Goal: Information Seeking & Learning: Learn about a topic

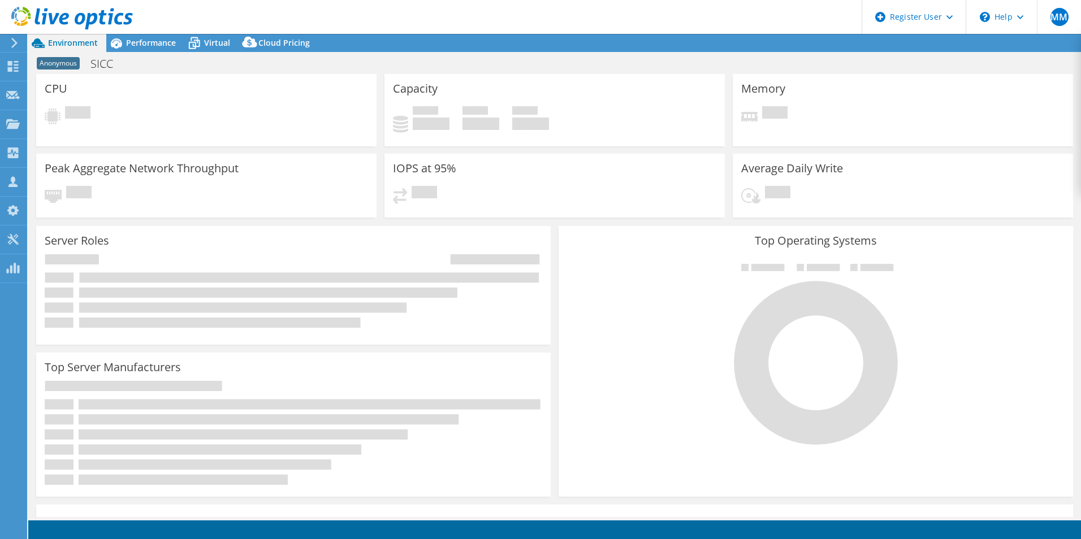
select select "EUFrankfurt"
select select "USD"
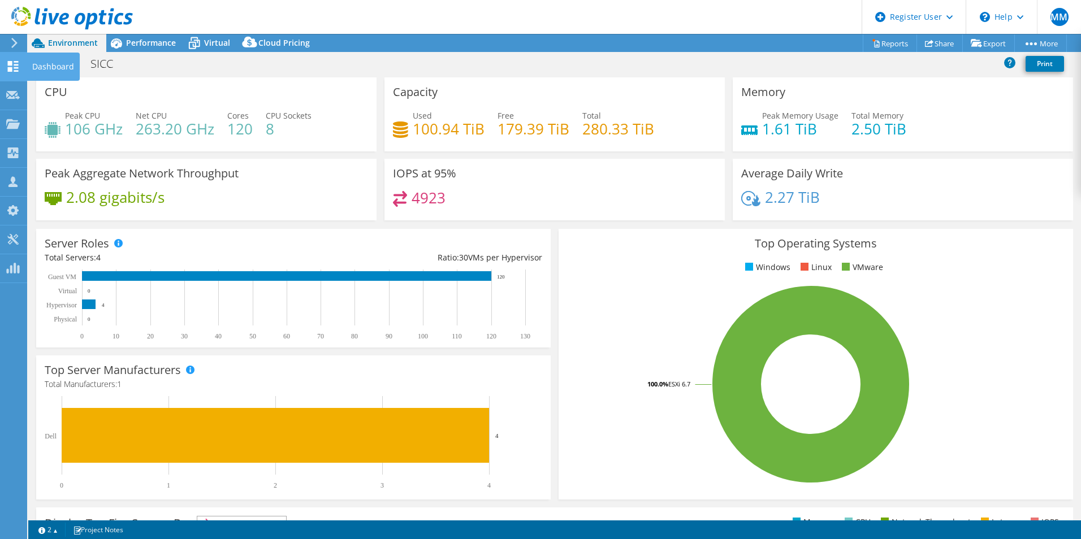
click at [16, 66] on icon at bounding box center [13, 66] width 14 height 11
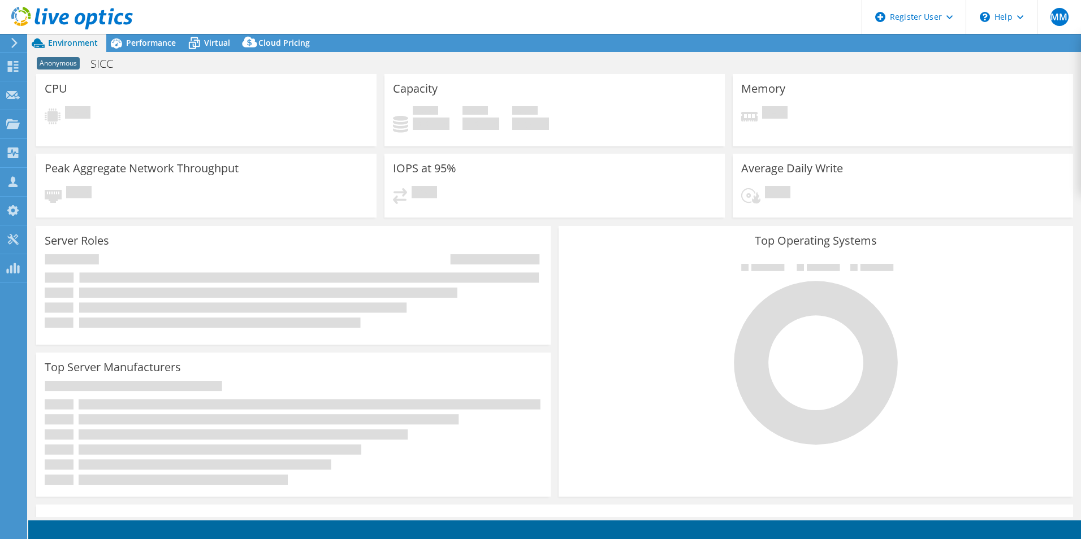
select select "USD"
select select "EUFrankfurt"
click at [127, 42] on span "Performance" at bounding box center [151, 42] width 50 height 11
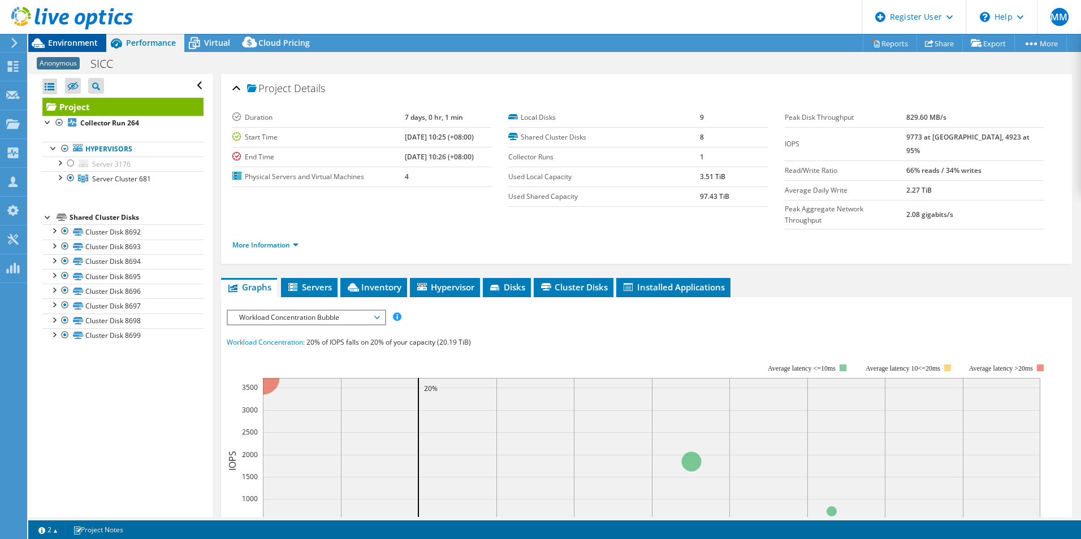
click at [84, 44] on span "Environment" at bounding box center [73, 42] width 50 height 11
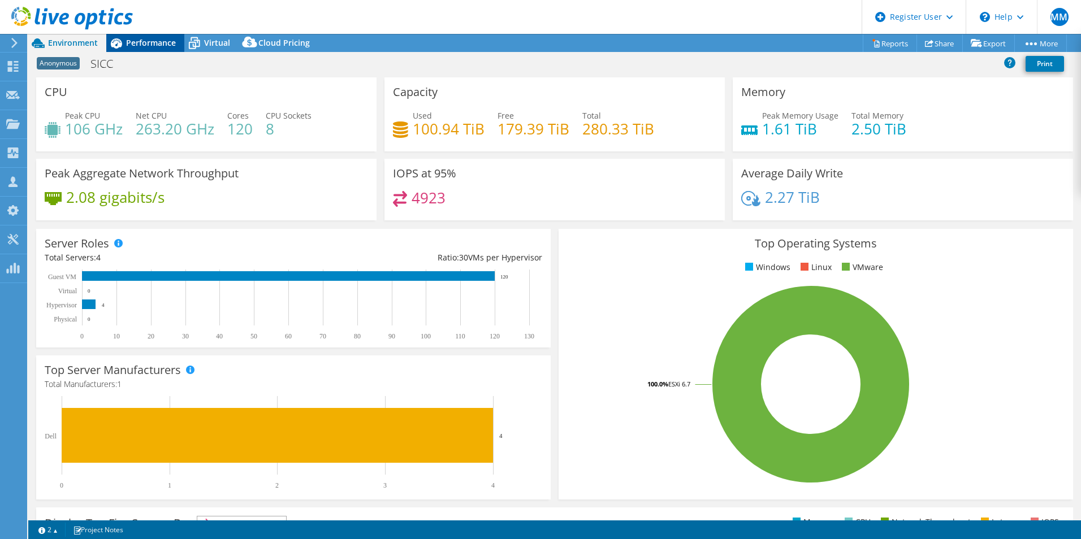
click at [151, 42] on span "Performance" at bounding box center [151, 42] width 50 height 11
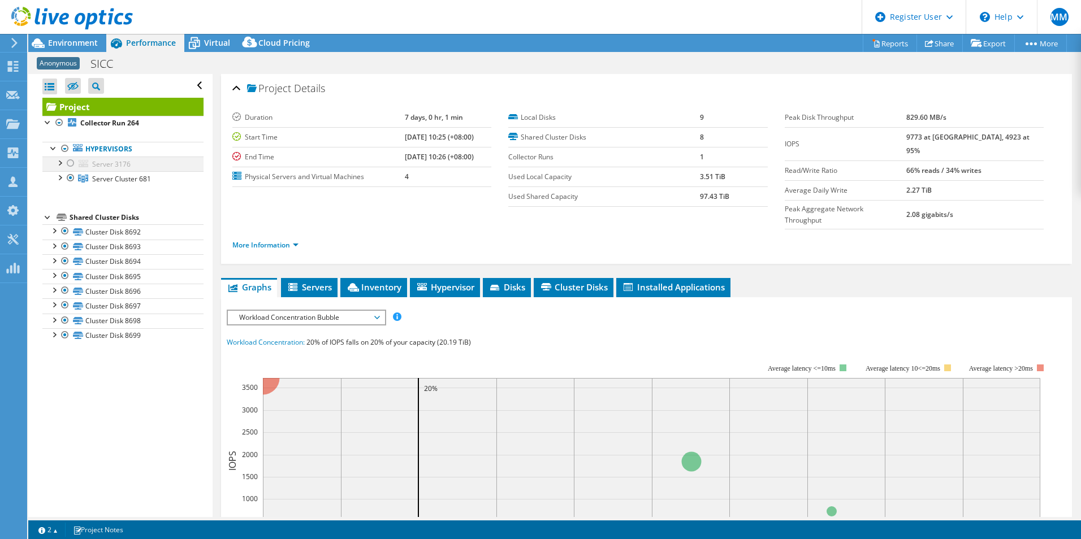
click at [72, 163] on div at bounding box center [70, 164] width 11 height 14
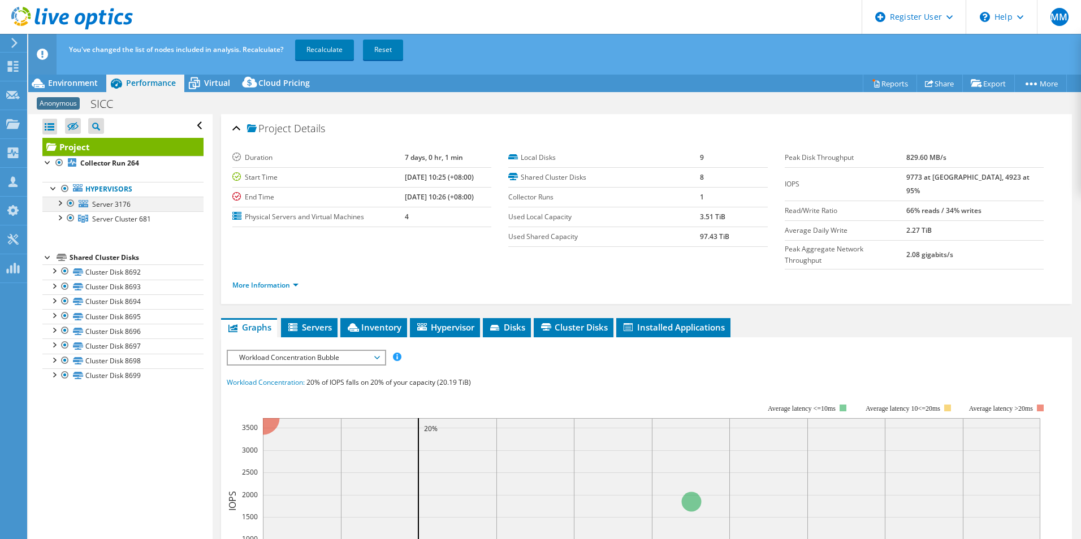
click at [60, 201] on div at bounding box center [59, 202] width 11 height 11
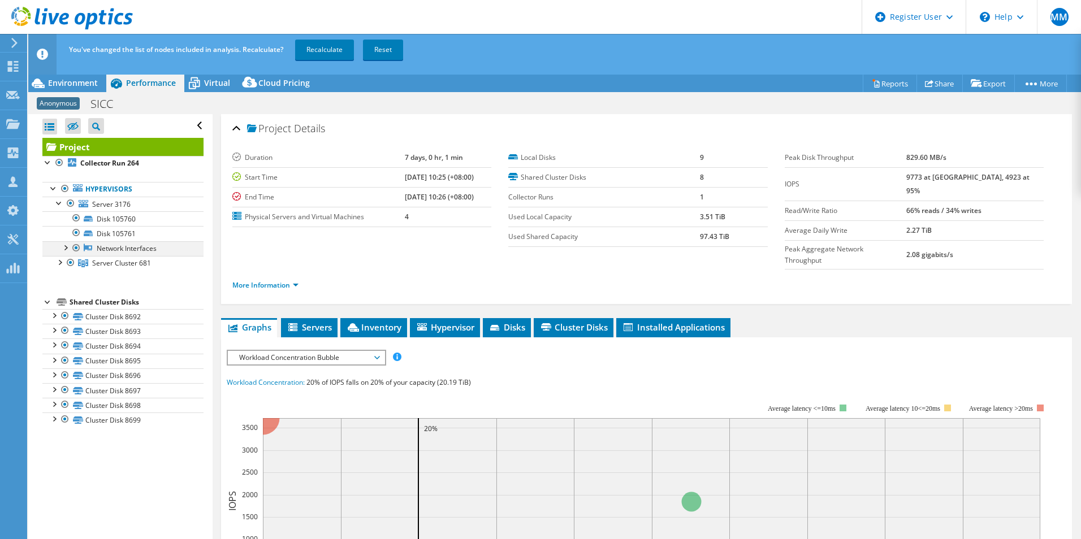
click at [65, 248] on div at bounding box center [64, 246] width 11 height 11
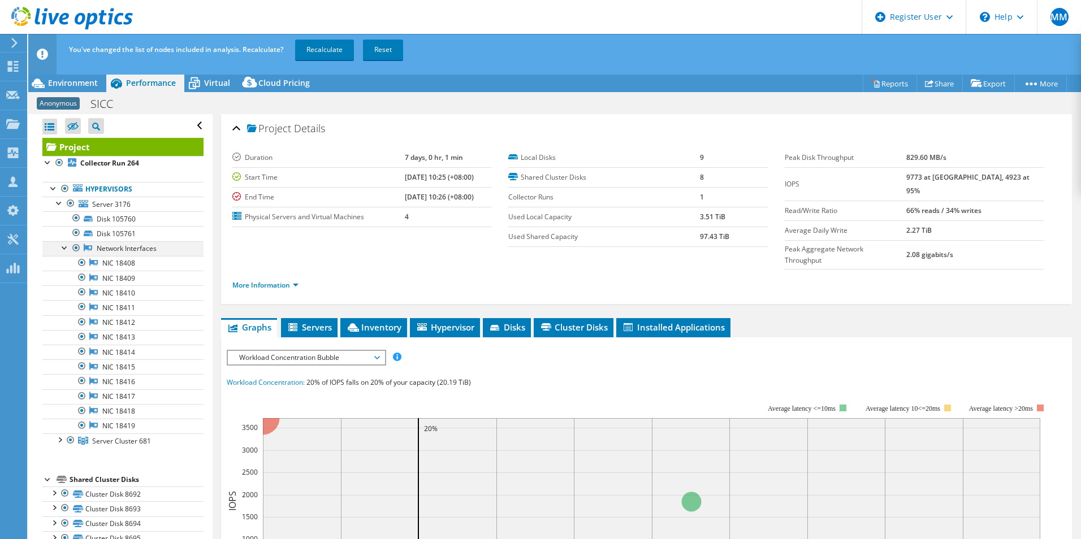
click at [65, 248] on div at bounding box center [64, 246] width 11 height 11
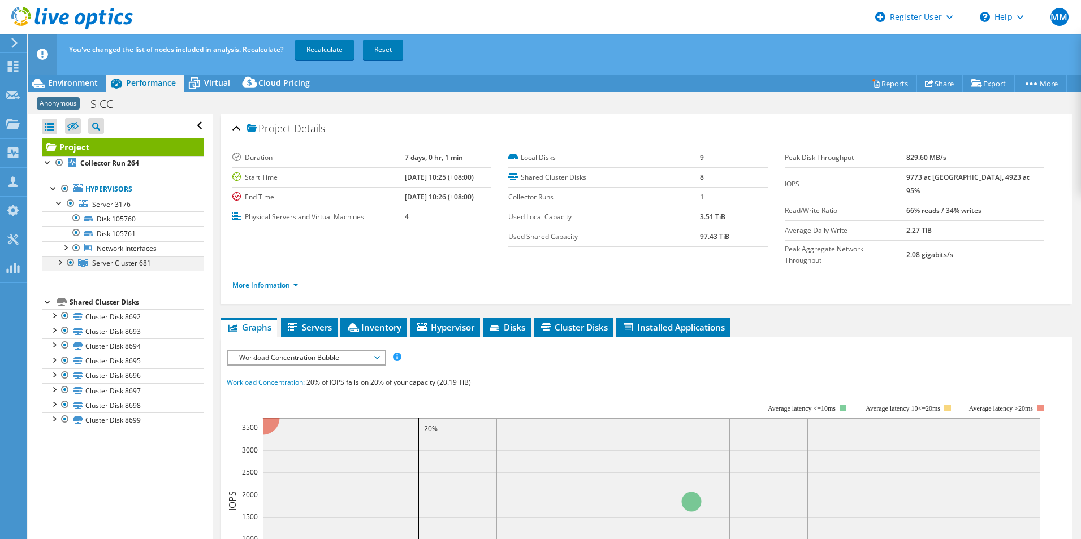
click at [58, 259] on div at bounding box center [59, 261] width 11 height 11
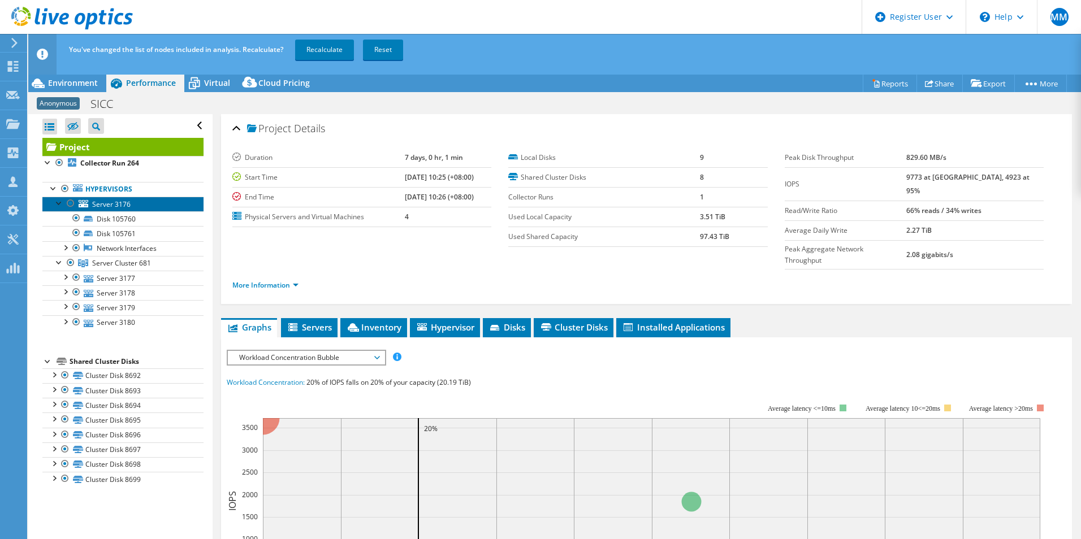
click at [98, 207] on span "Server 3176" at bounding box center [111, 205] width 38 height 10
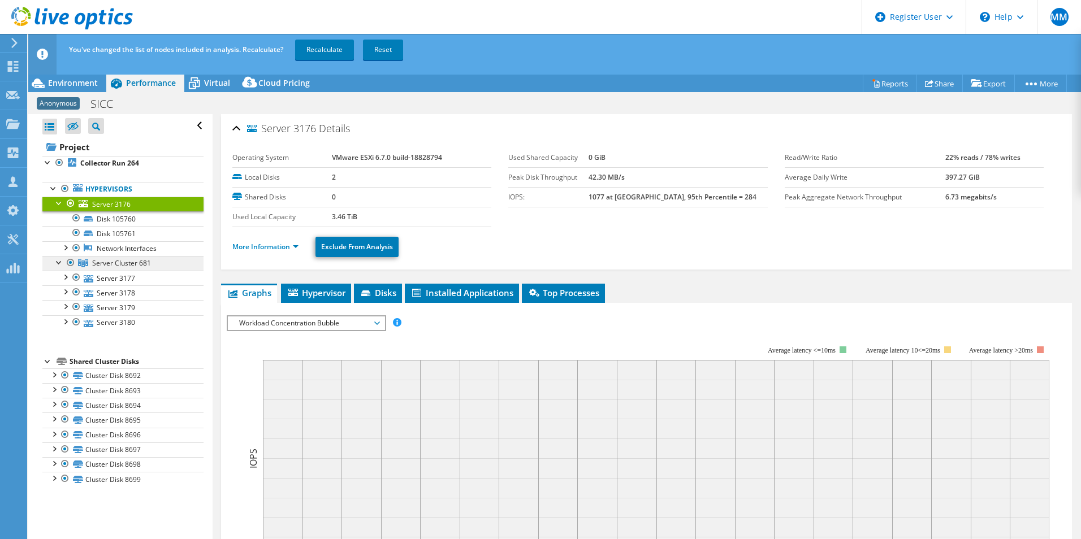
click at [112, 260] on span "Server Cluster 681" at bounding box center [121, 263] width 59 height 10
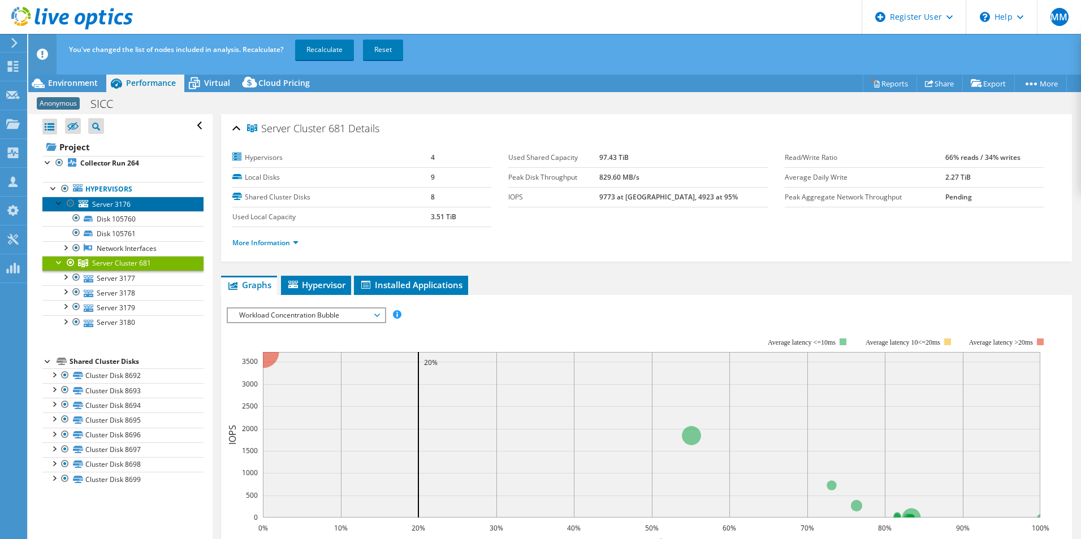
click at [114, 205] on span "Server 3176" at bounding box center [111, 205] width 38 height 10
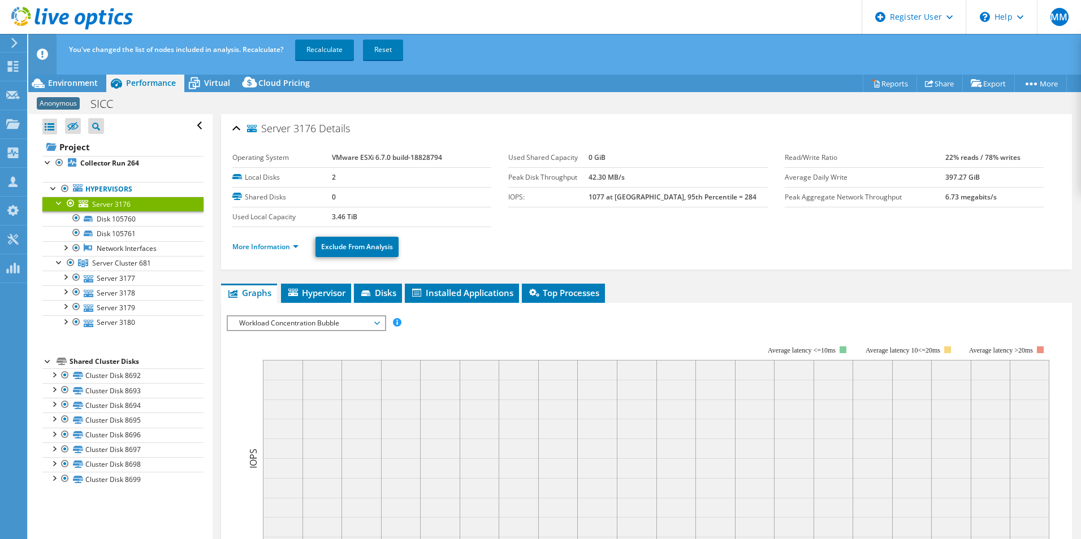
click at [70, 205] on div at bounding box center [70, 204] width 11 height 14
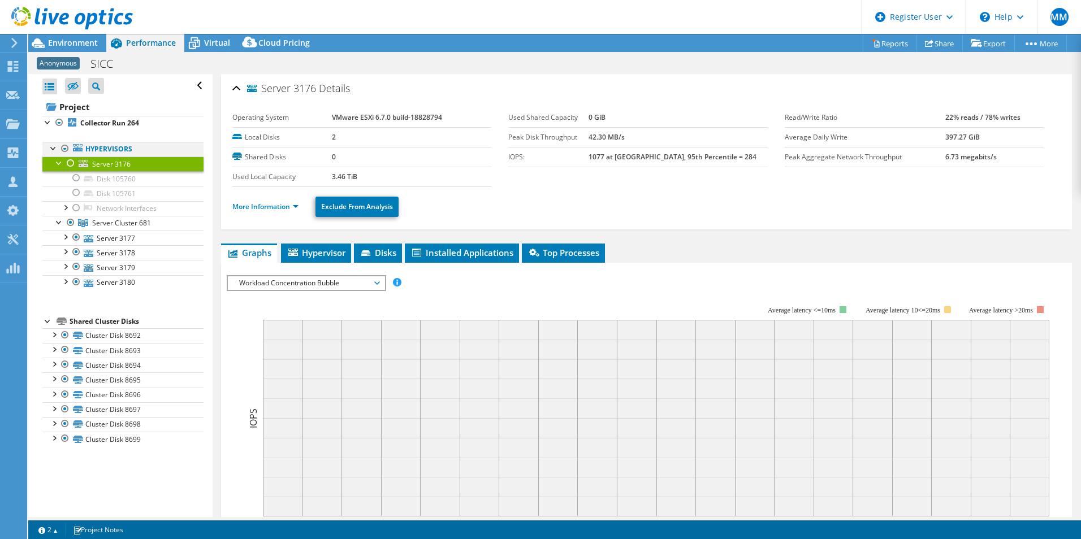
click at [48, 147] on div at bounding box center [53, 147] width 11 height 11
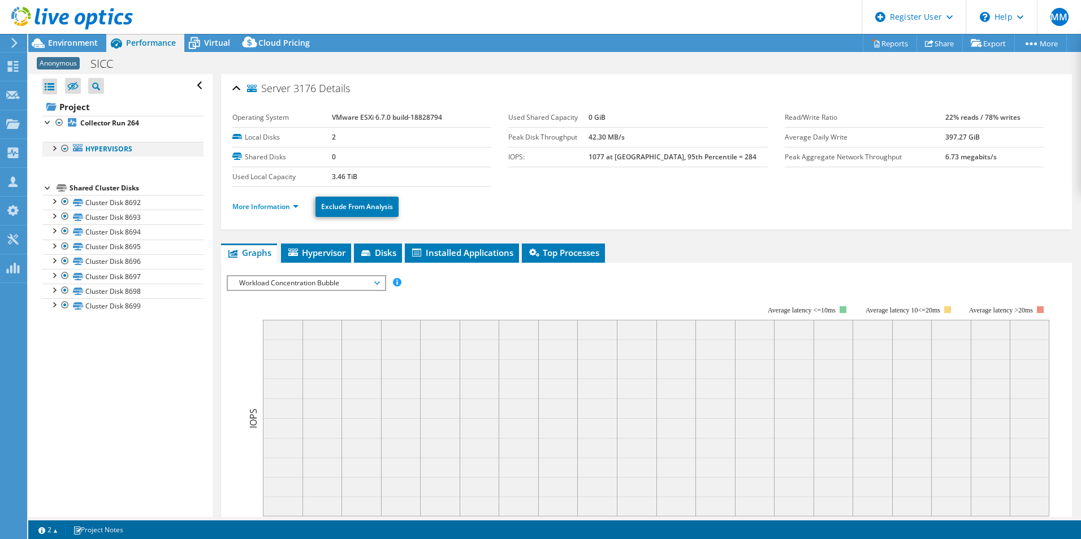
click at [59, 150] on div at bounding box center [64, 149] width 11 height 14
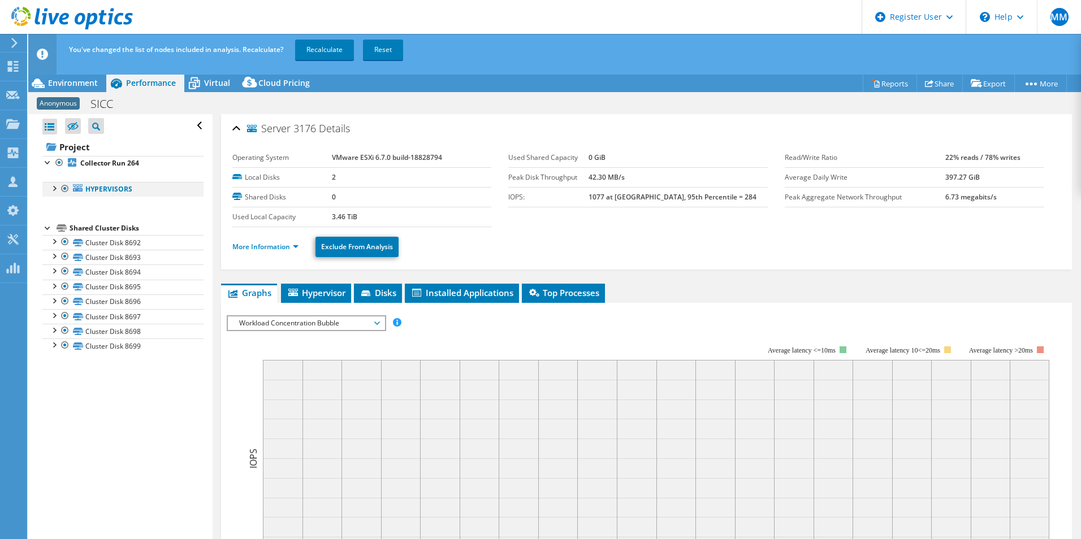
click at [58, 189] on div at bounding box center [53, 187] width 11 height 11
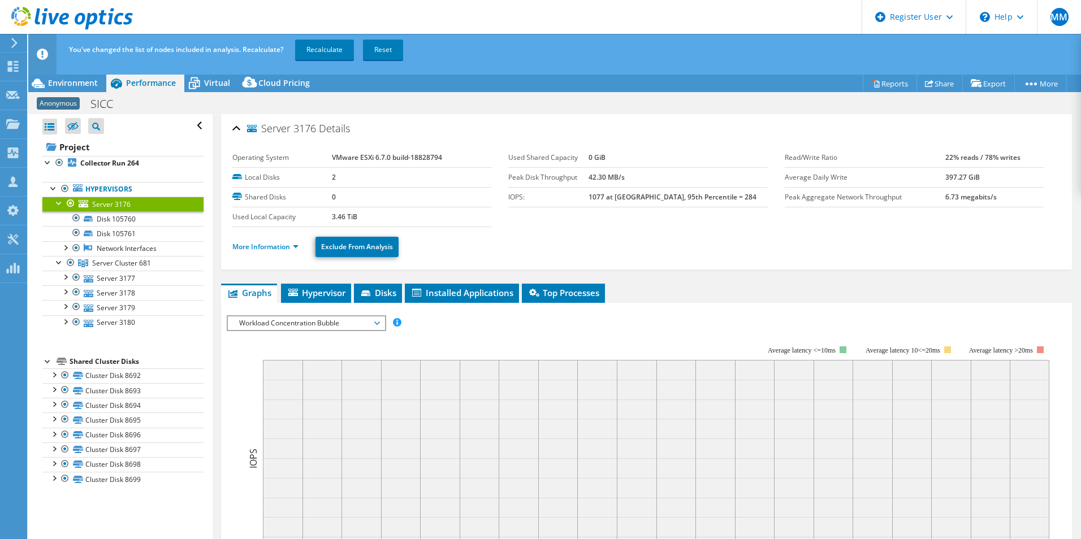
click at [68, 201] on div at bounding box center [70, 204] width 11 height 14
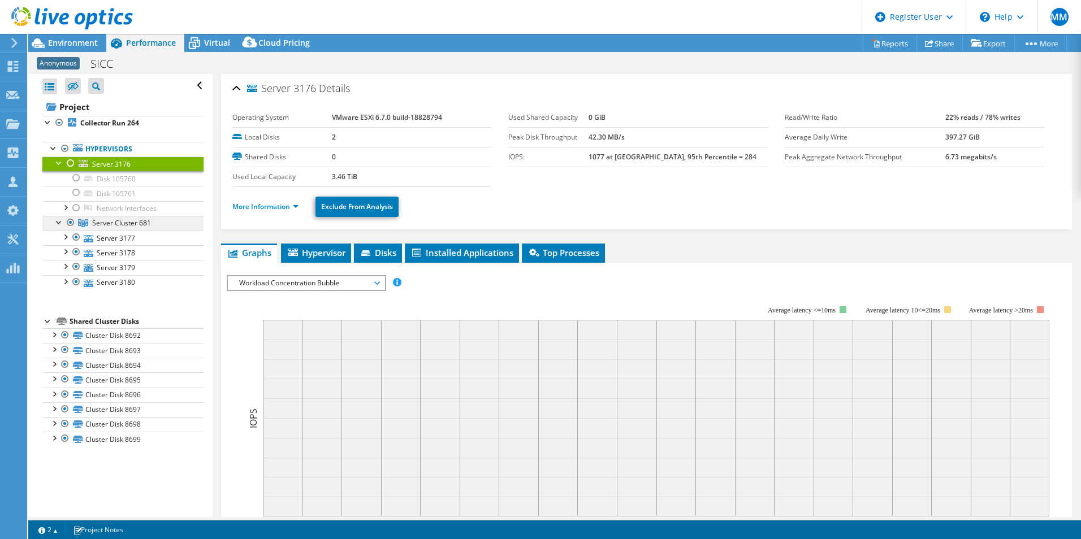
click at [114, 224] on span "Server Cluster 681" at bounding box center [121, 223] width 59 height 10
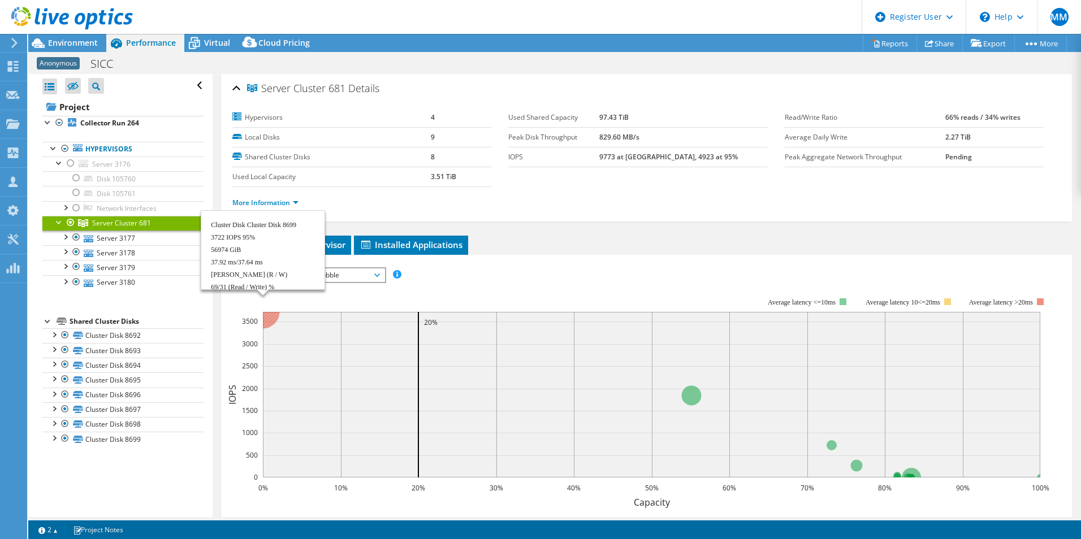
click at [269, 322] on circle at bounding box center [262, 311] width 33 height 33
click at [272, 320] on circle at bounding box center [262, 311] width 33 height 33
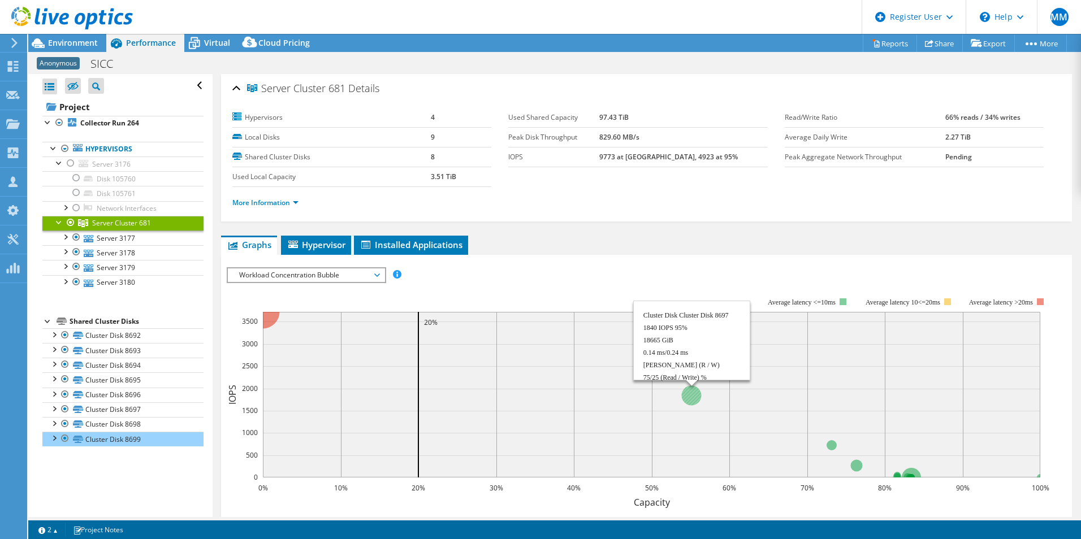
click at [688, 395] on circle at bounding box center [691, 396] width 20 height 20
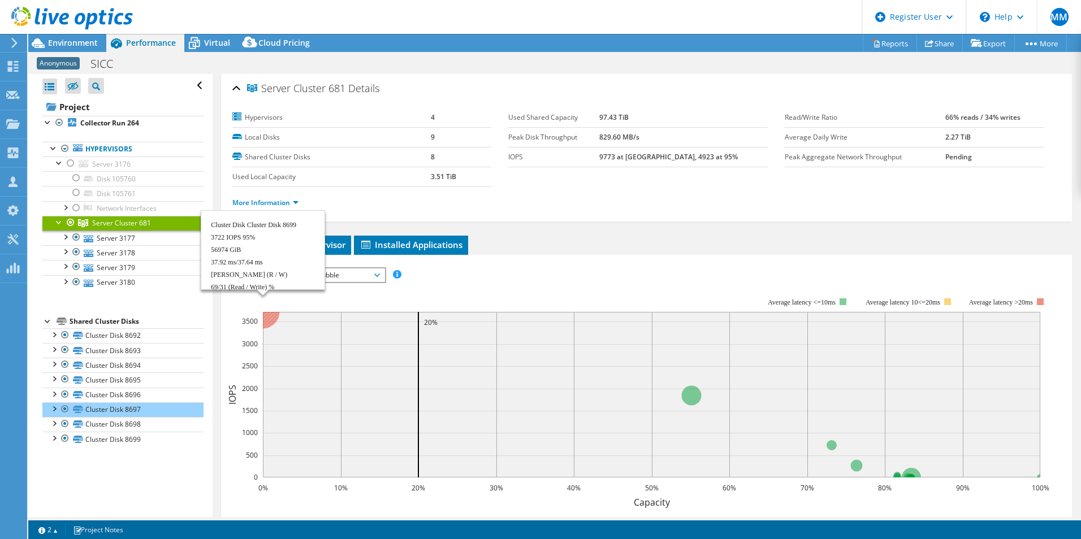
click at [268, 321] on circle at bounding box center [262, 311] width 33 height 33
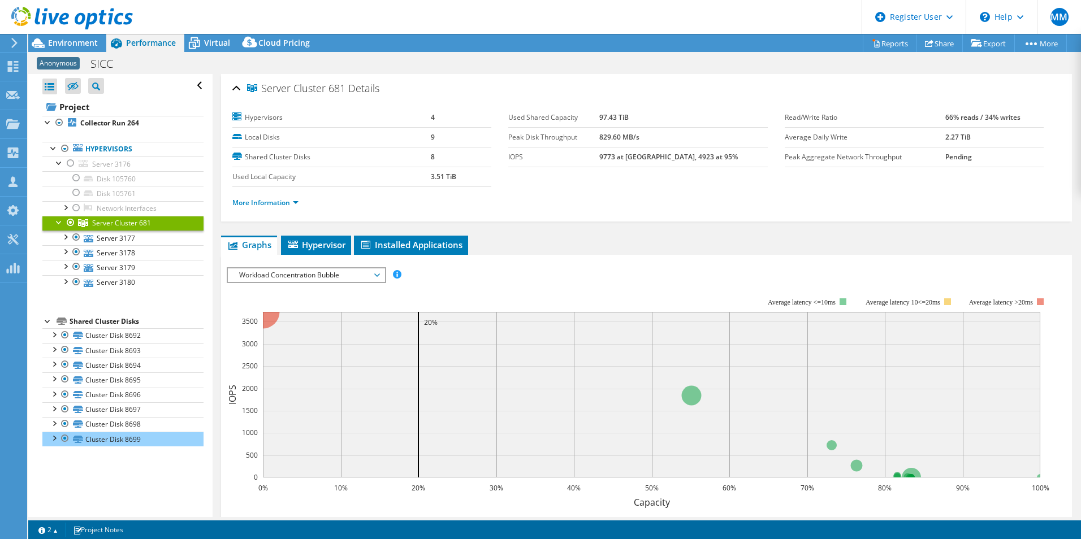
click at [561, 284] on rect at bounding box center [638, 396] width 822 height 226
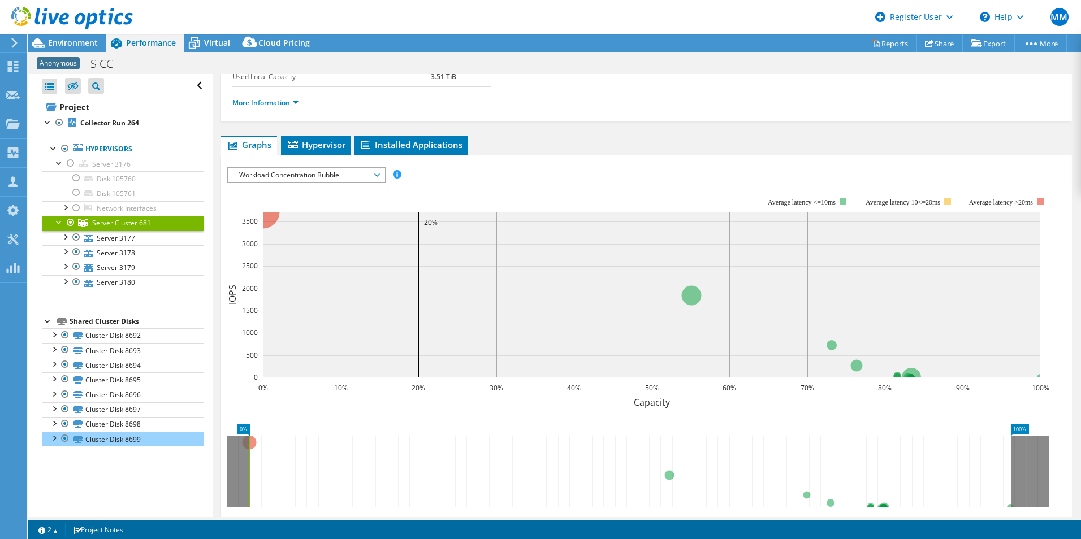
scroll to position [53, 0]
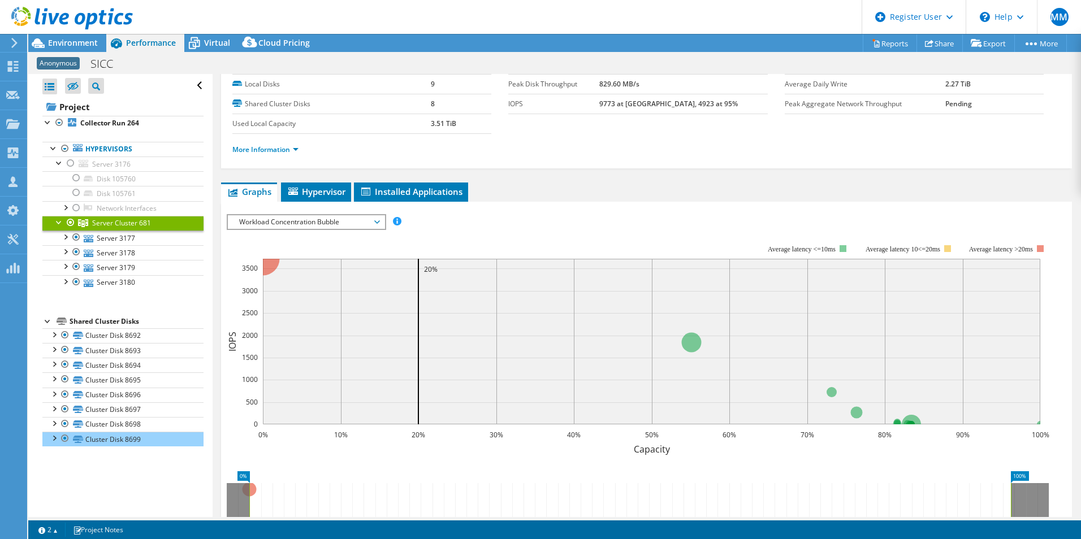
click at [418, 276] on icon at bounding box center [418, 342] width 0 height 166
click at [340, 189] on span "Hypervisor" at bounding box center [316, 191] width 59 height 11
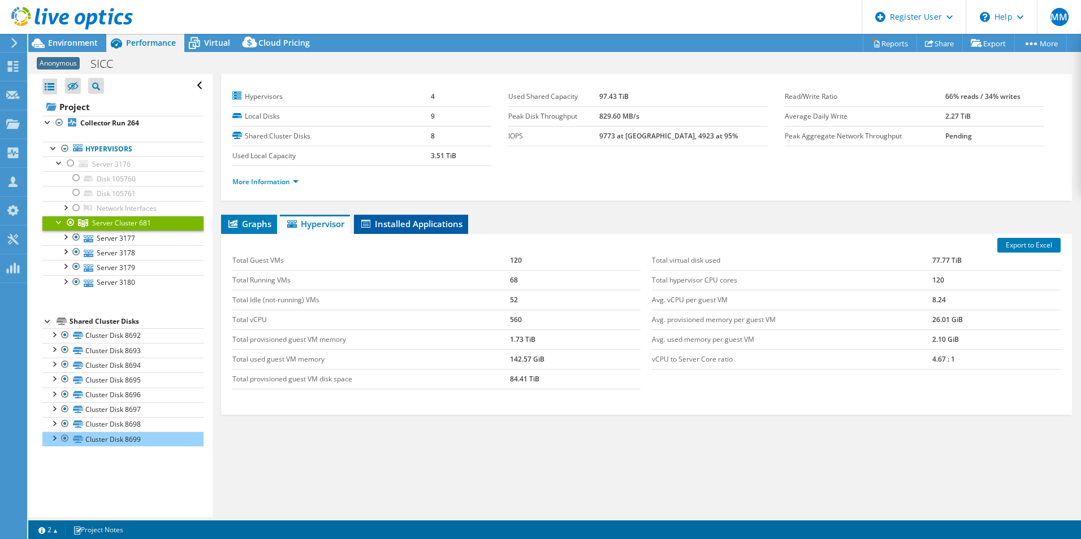
click at [406, 223] on span "Installed Applications" at bounding box center [411, 223] width 103 height 11
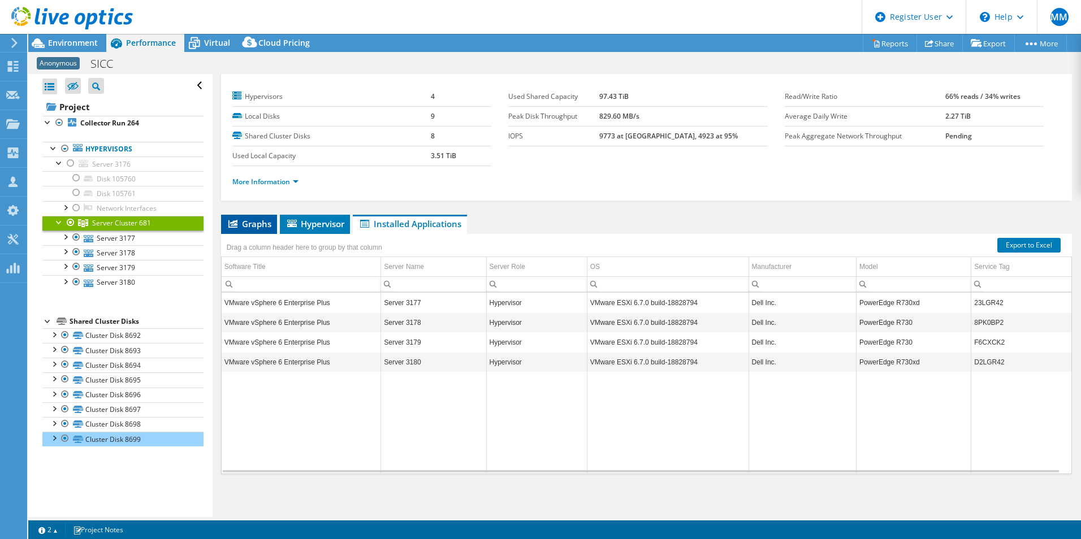
click at [258, 225] on span "Graphs" at bounding box center [249, 223] width 45 height 11
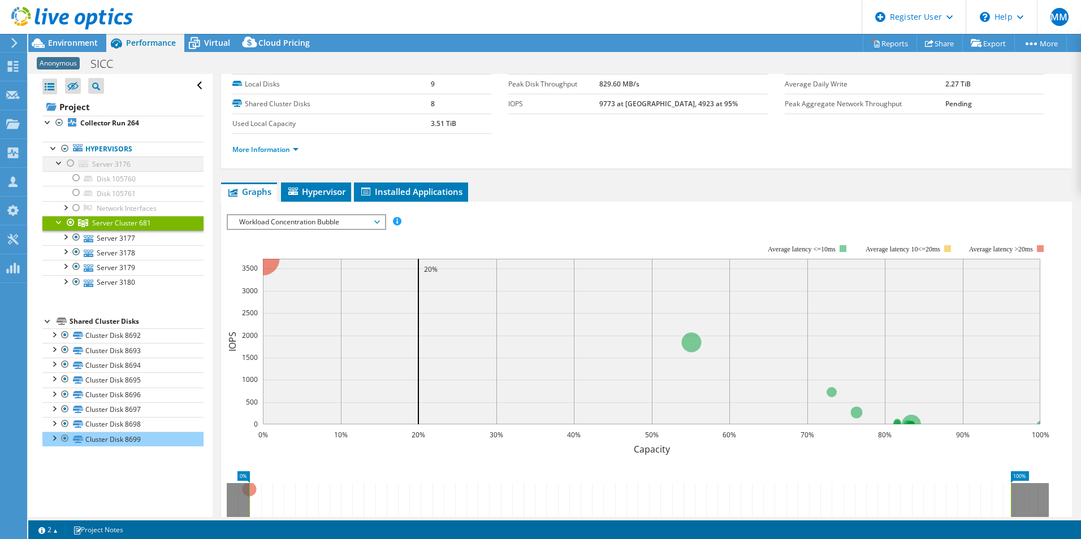
click at [68, 162] on div at bounding box center [70, 164] width 11 height 14
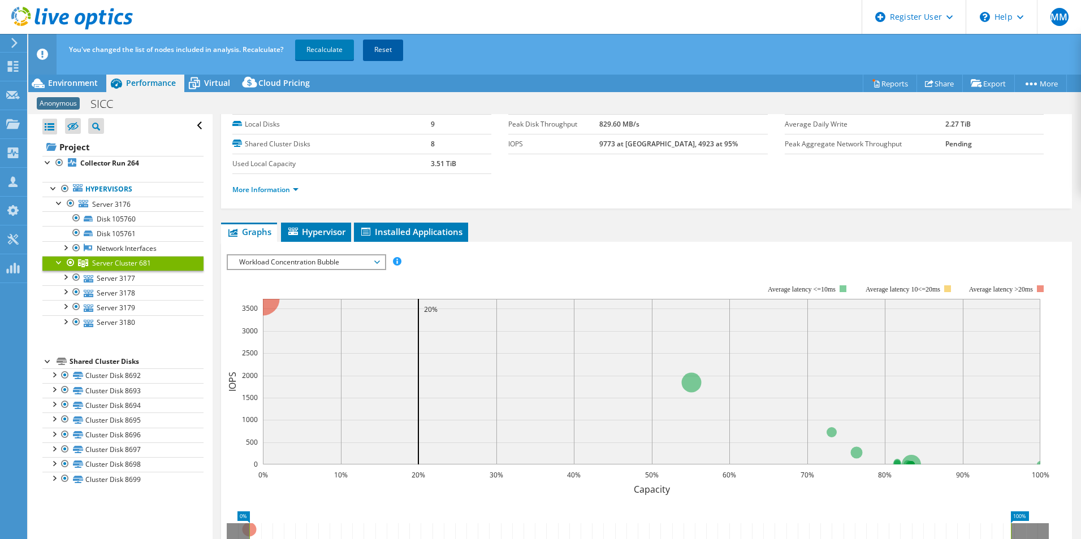
click at [397, 49] on link "Reset" at bounding box center [383, 50] width 40 height 20
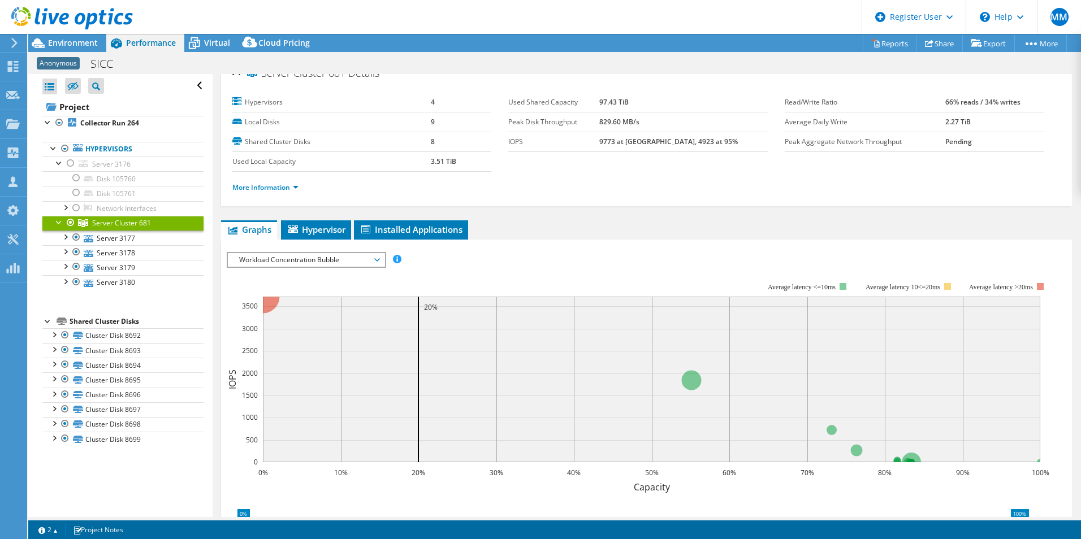
scroll to position [0, 0]
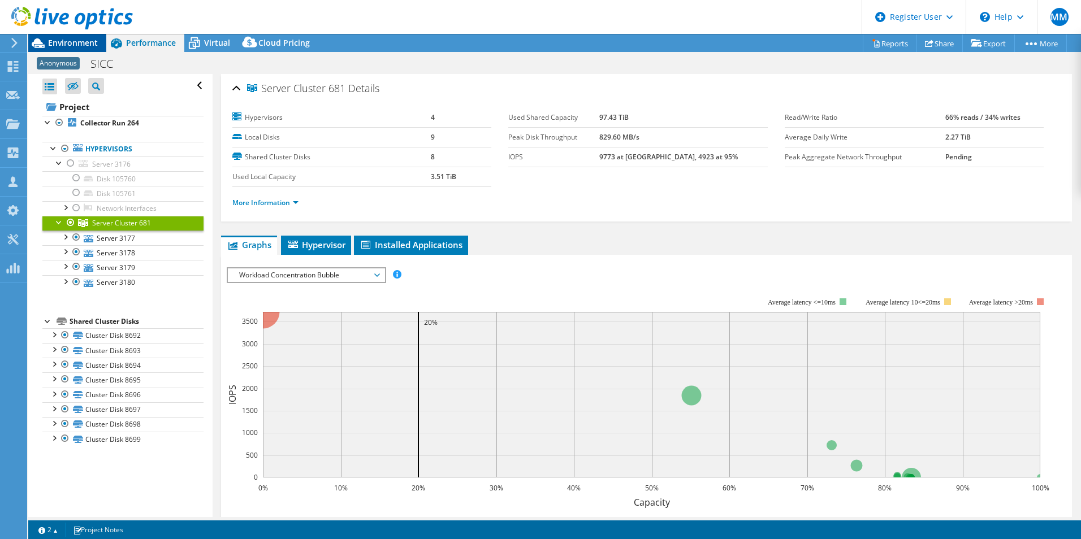
click at [84, 49] on div "Environment" at bounding box center [67, 43] width 78 height 18
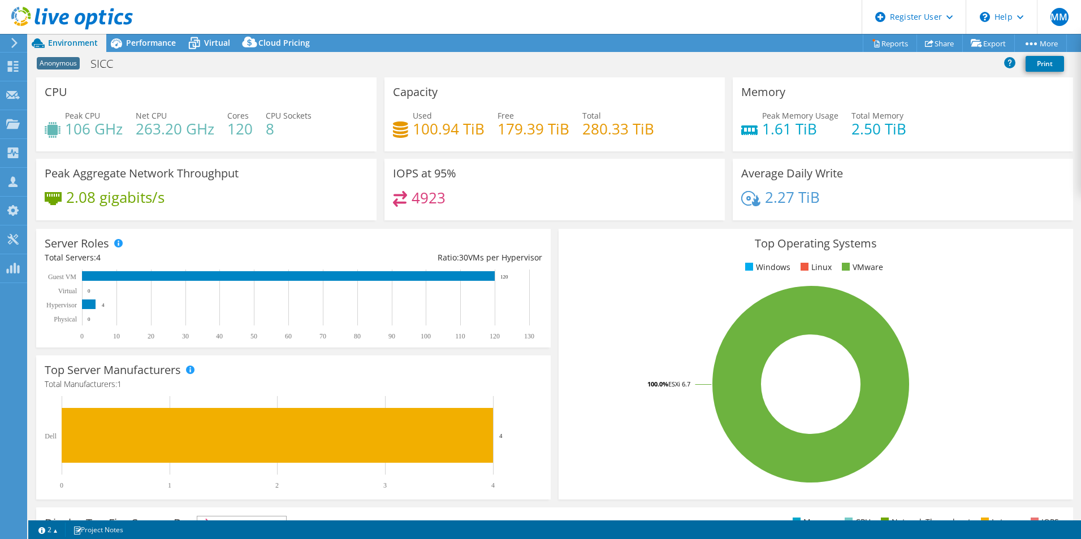
click at [464, 135] on h4 "100.94 TiB" at bounding box center [449, 129] width 72 height 12
click at [601, 135] on h4 "280.33 TiB" at bounding box center [618, 129] width 72 height 12
click at [146, 51] on div "Performance" at bounding box center [145, 43] width 78 height 18
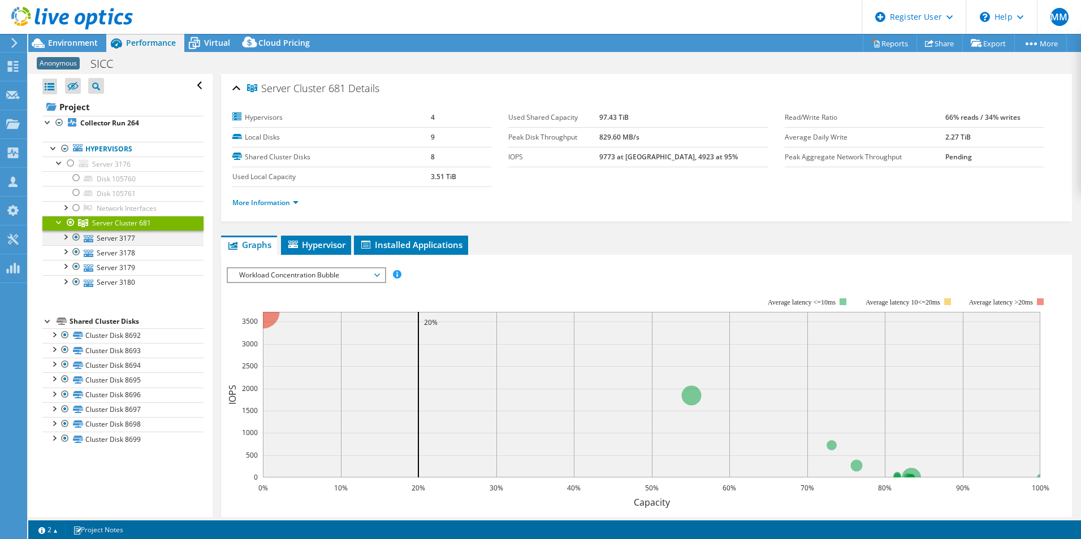
click at [67, 236] on div at bounding box center [64, 236] width 11 height 11
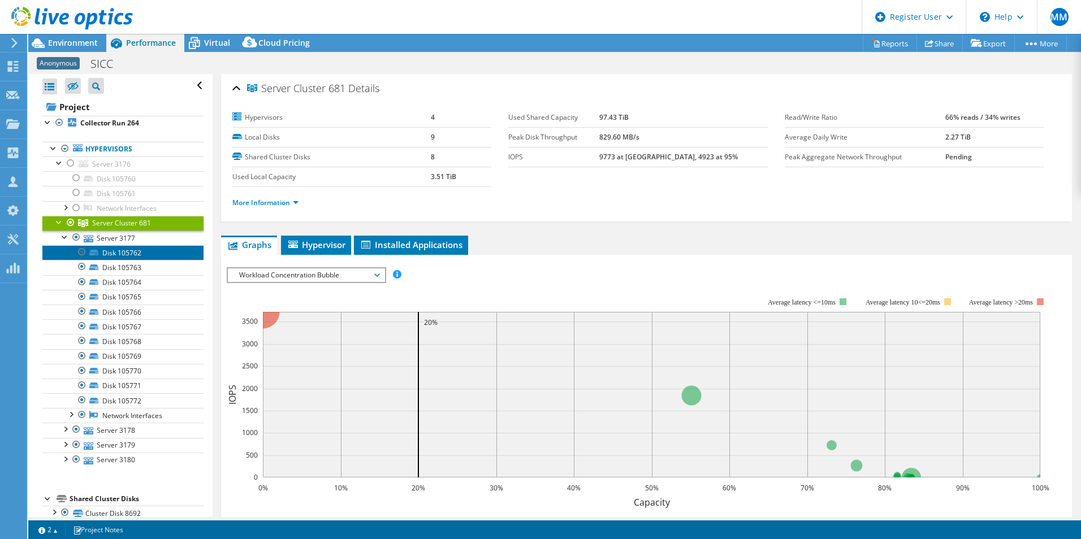
click at [122, 256] on link "Disk 105762" at bounding box center [122, 252] width 161 height 15
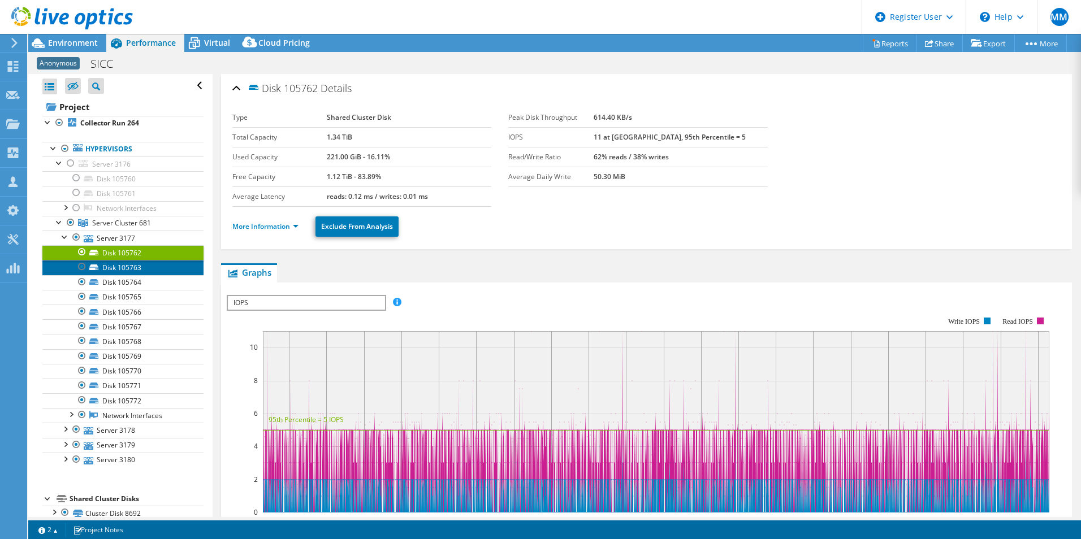
click at [126, 268] on link "Disk 105763" at bounding box center [122, 267] width 161 height 15
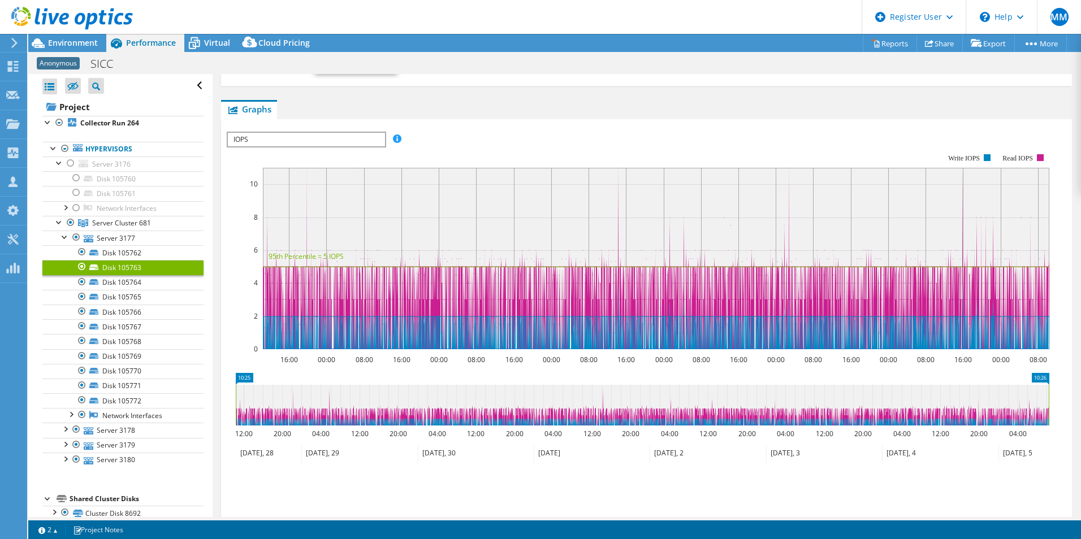
scroll to position [16, 0]
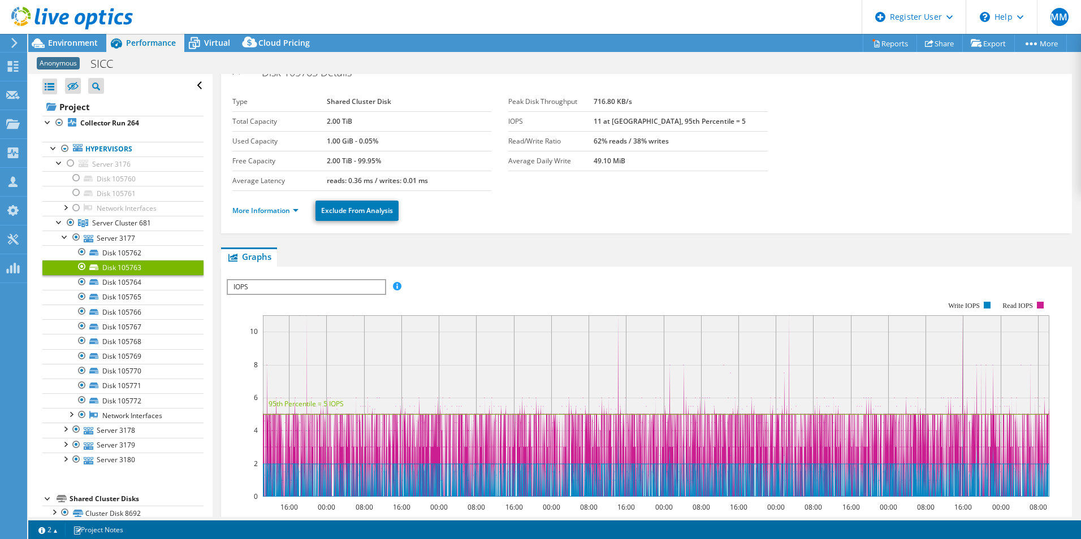
click at [334, 291] on span "IOPS" at bounding box center [306, 287] width 157 height 14
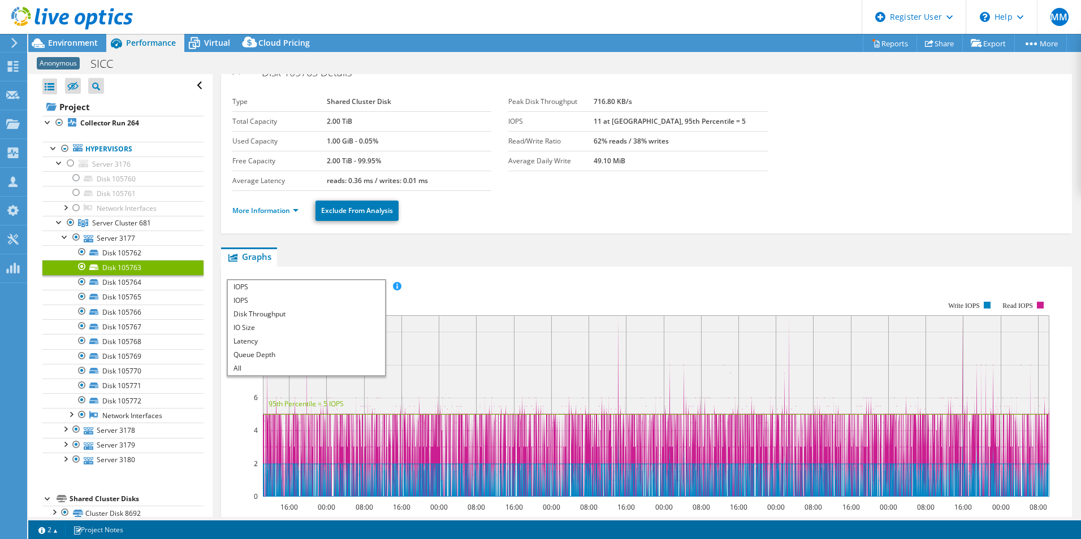
click at [576, 310] on rect at bounding box center [638, 399] width 822 height 226
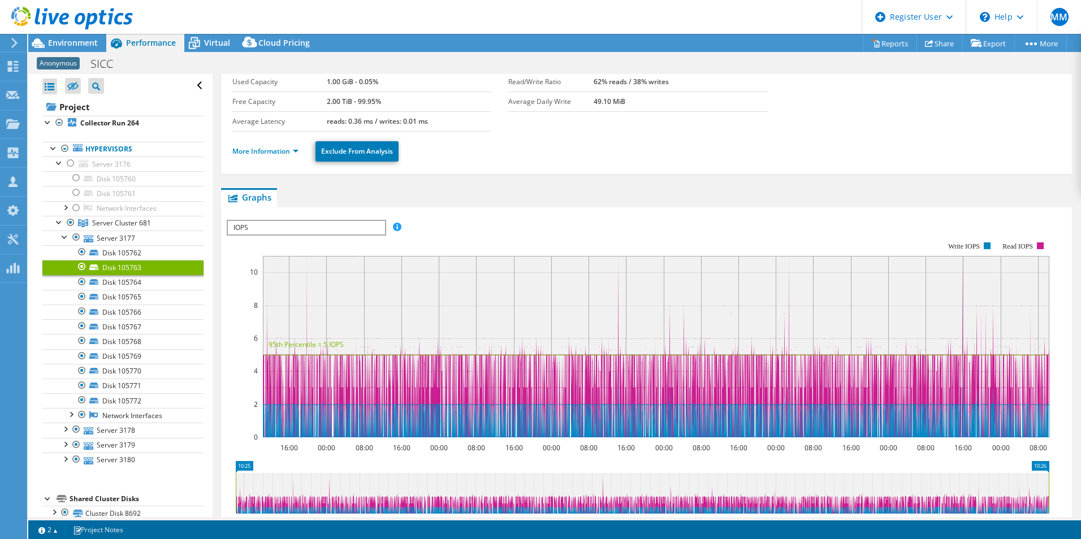
scroll to position [242, 0]
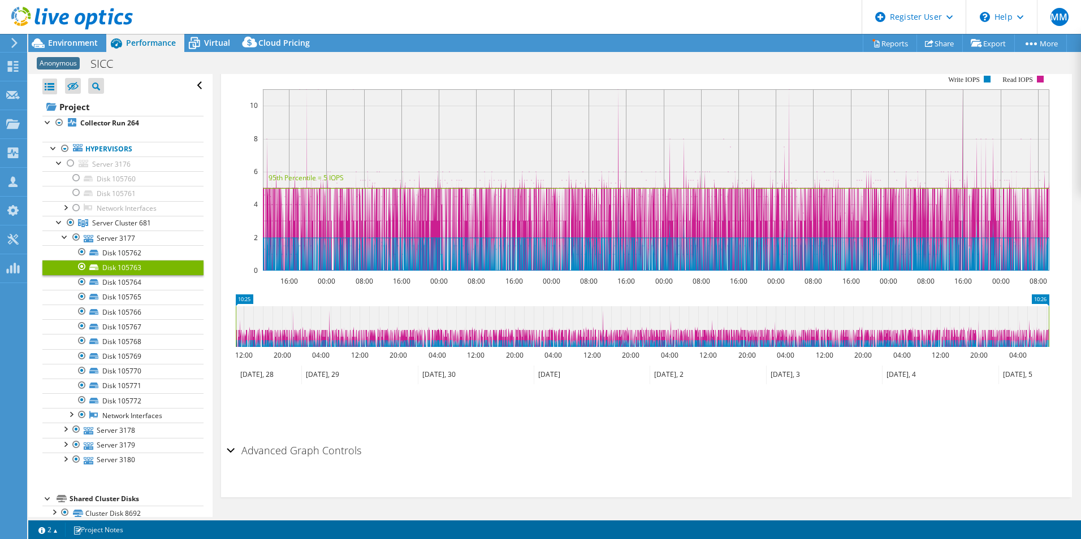
click at [331, 456] on h2 "Advanced Graph Controls" at bounding box center [294, 450] width 135 height 23
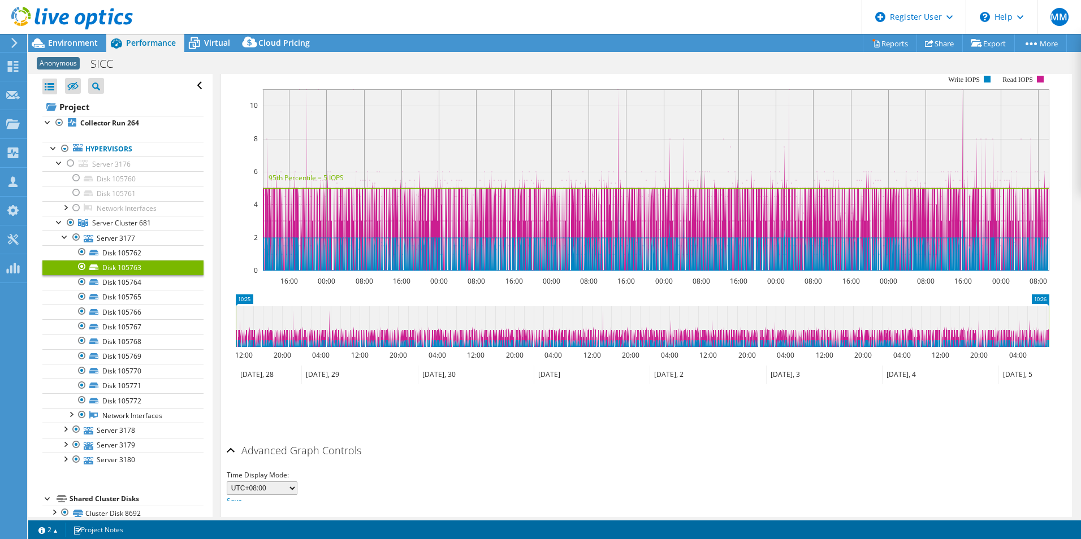
scroll to position [276, 0]
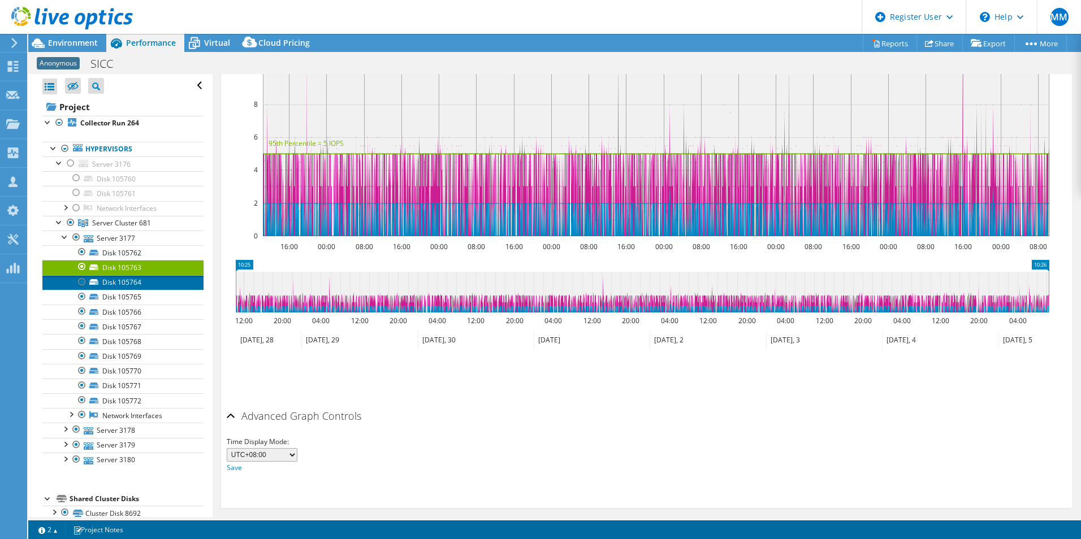
click at [140, 284] on link "Disk 105764" at bounding box center [122, 282] width 161 height 15
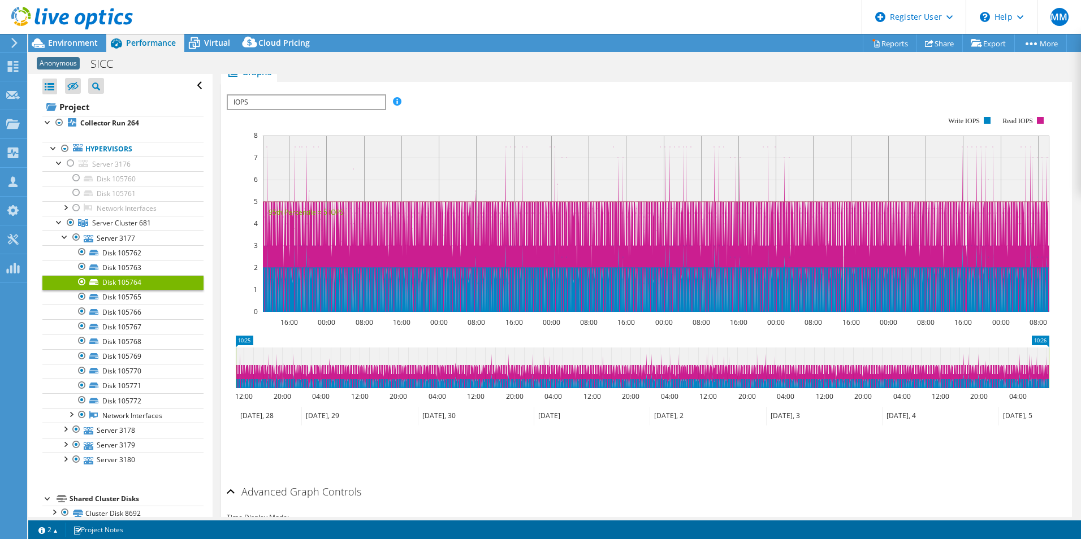
scroll to position [163, 0]
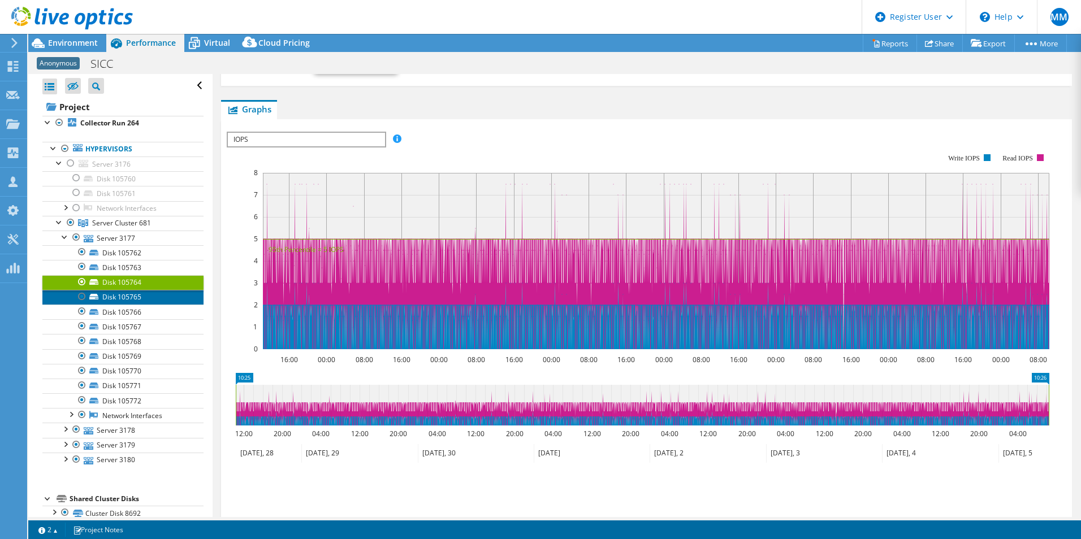
click at [127, 304] on link "Disk 105765" at bounding box center [122, 297] width 161 height 15
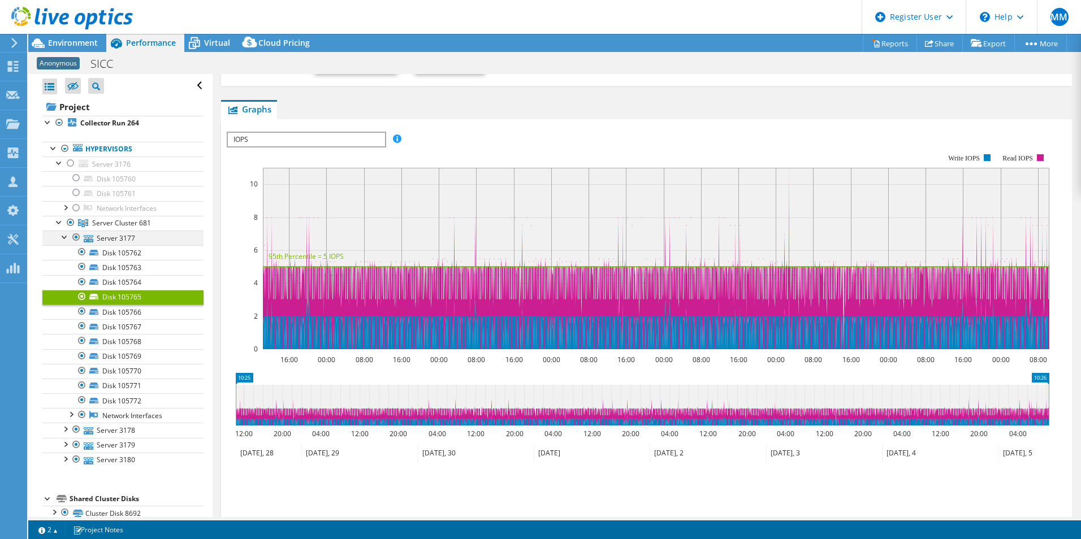
click at [66, 239] on div at bounding box center [64, 236] width 11 height 11
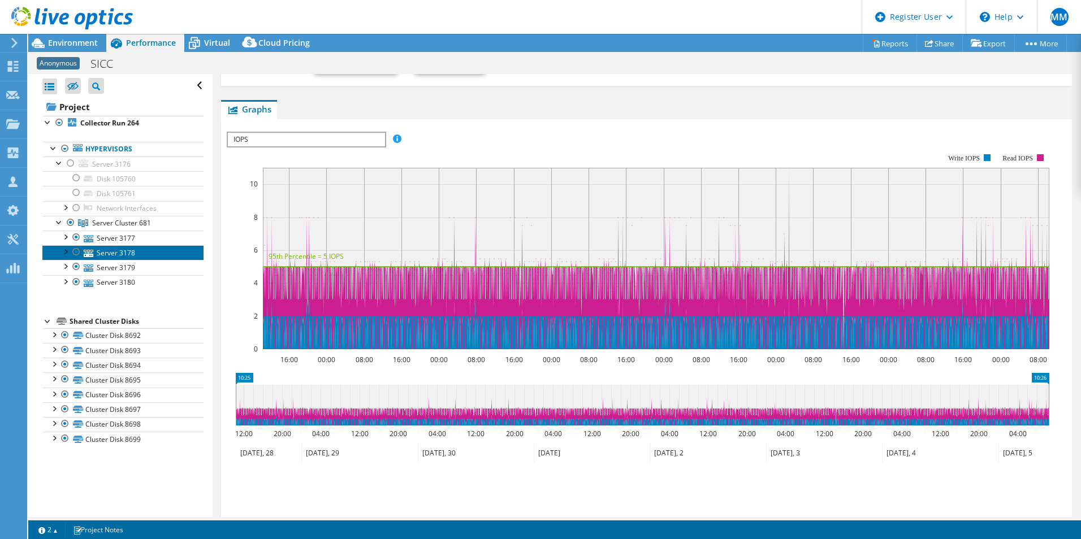
click at [112, 253] on link "Server 3178" at bounding box center [122, 252] width 161 height 15
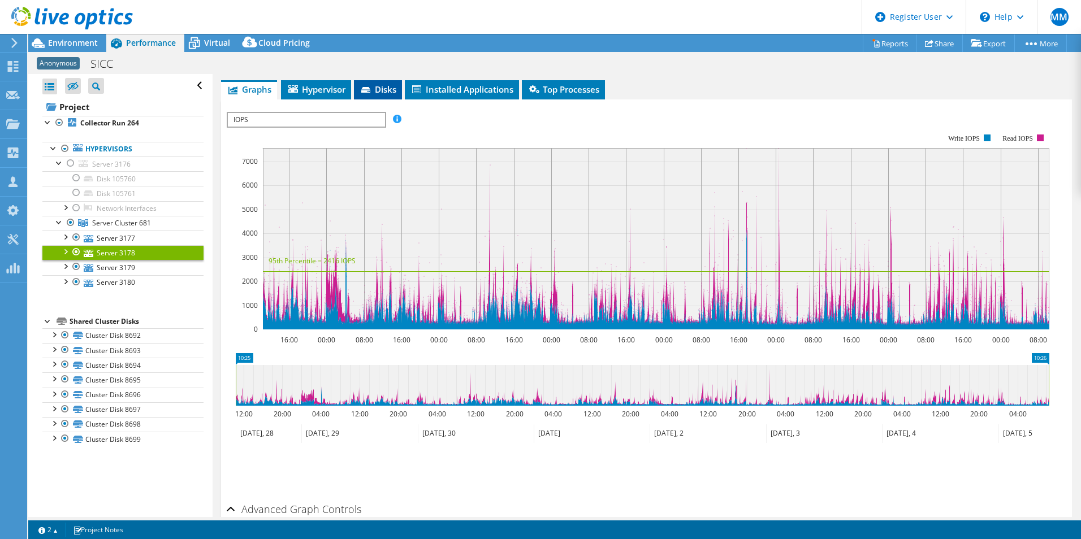
click at [382, 82] on li "Disks" at bounding box center [378, 89] width 48 height 19
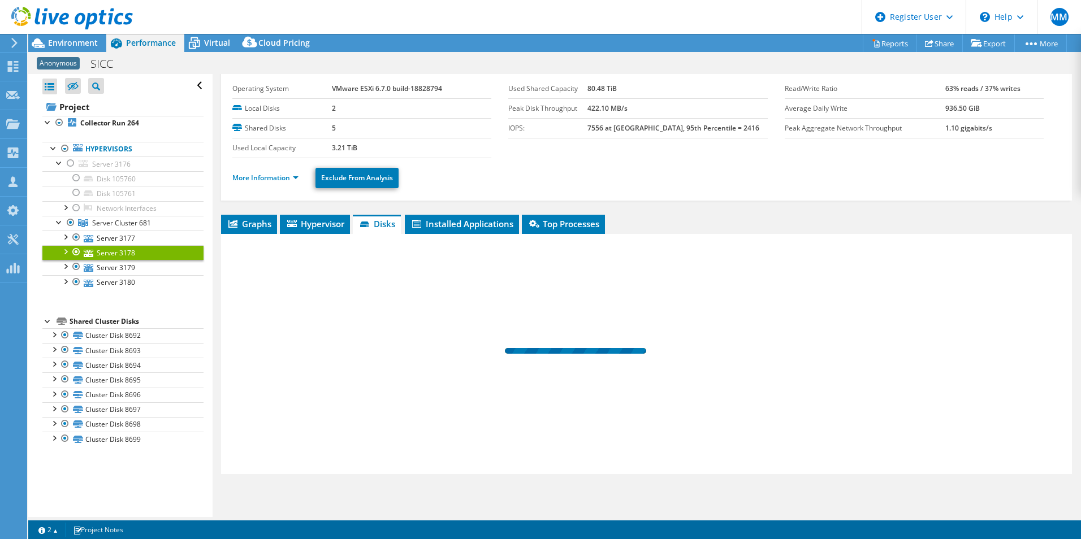
scroll to position [29, 0]
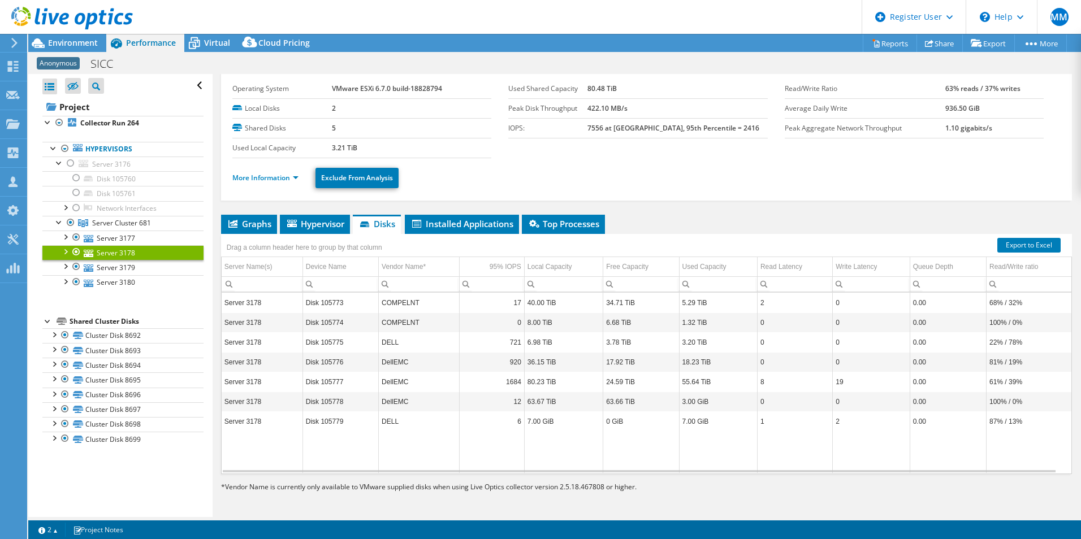
click at [354, 305] on td "Disk 105773" at bounding box center [340, 303] width 76 height 20
click at [319, 304] on td "Disk 105773" at bounding box center [340, 303] width 76 height 20
click at [63, 269] on div at bounding box center [64, 265] width 11 height 11
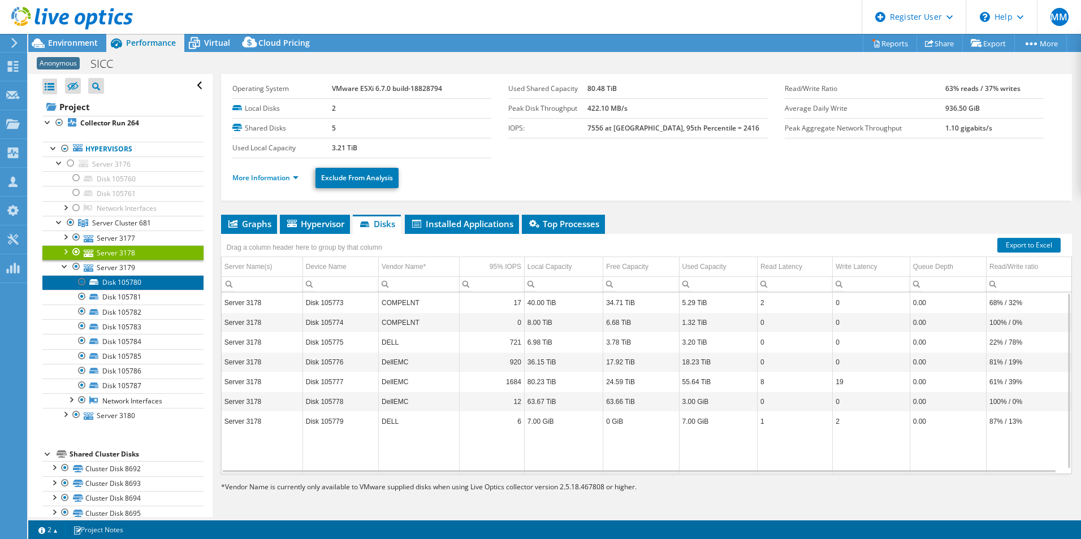
click at [131, 280] on link "Disk 105780" at bounding box center [122, 282] width 161 height 15
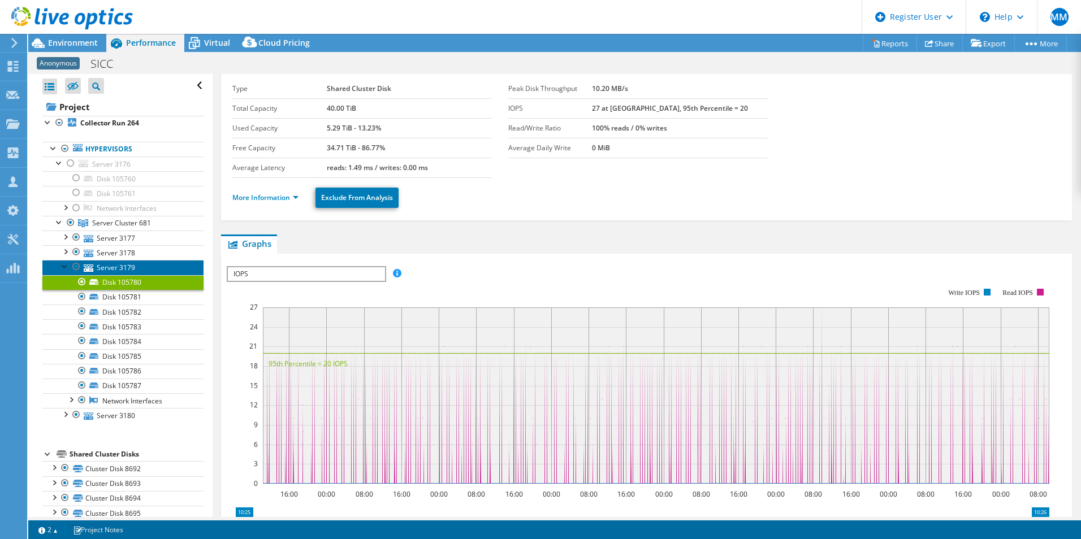
click at [123, 265] on link "Server 3179" at bounding box center [122, 267] width 161 height 15
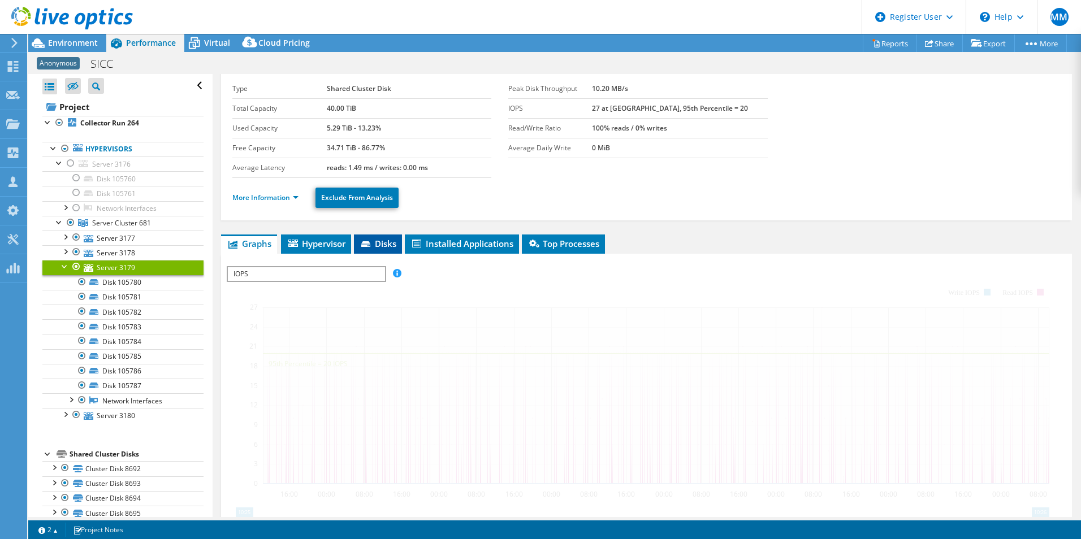
click at [385, 238] on span "Disks" at bounding box center [378, 243] width 37 height 11
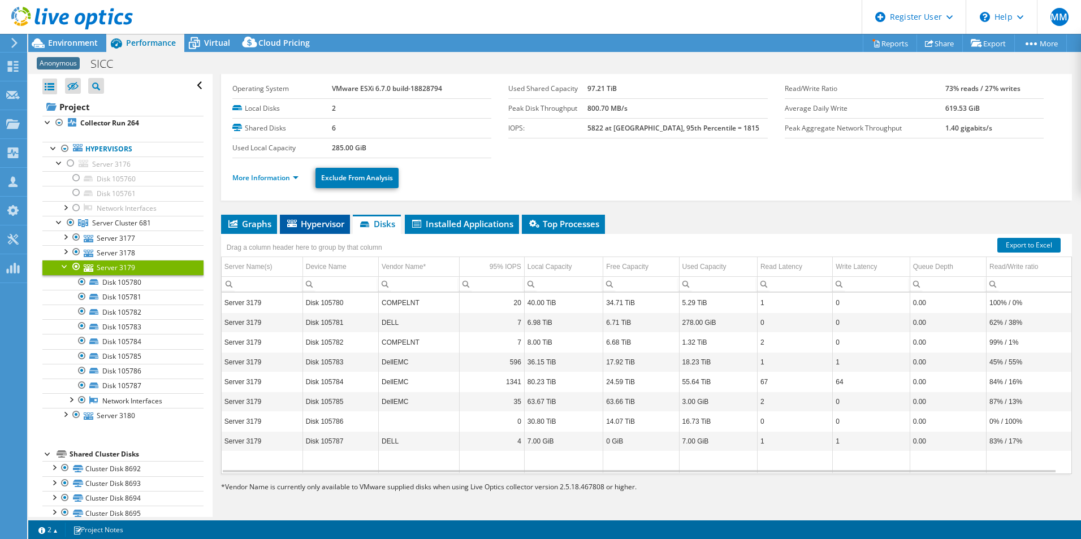
click at [317, 222] on span "Hypervisor" at bounding box center [314, 223] width 59 height 11
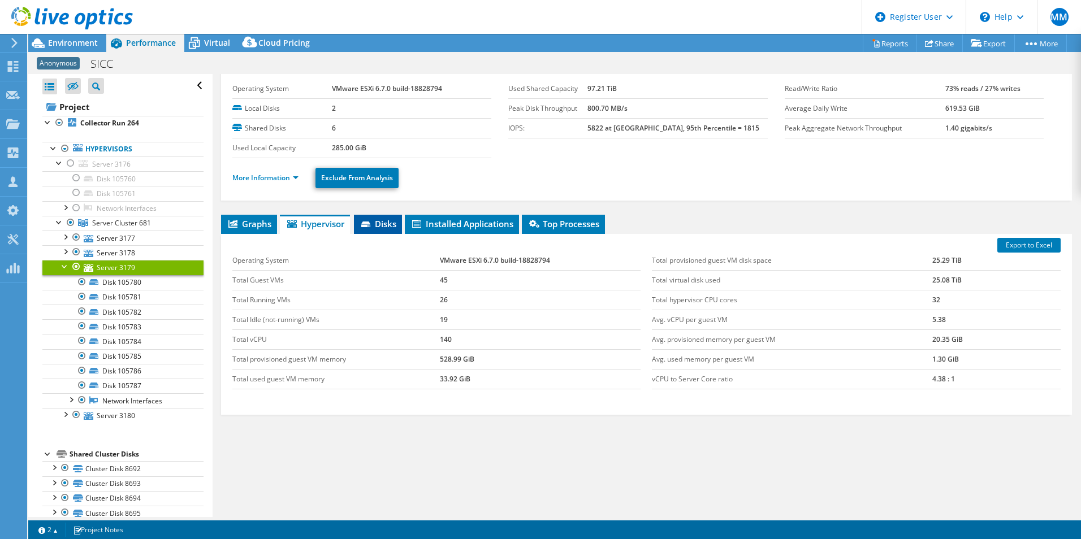
click at [382, 221] on span "Disks" at bounding box center [378, 223] width 37 height 11
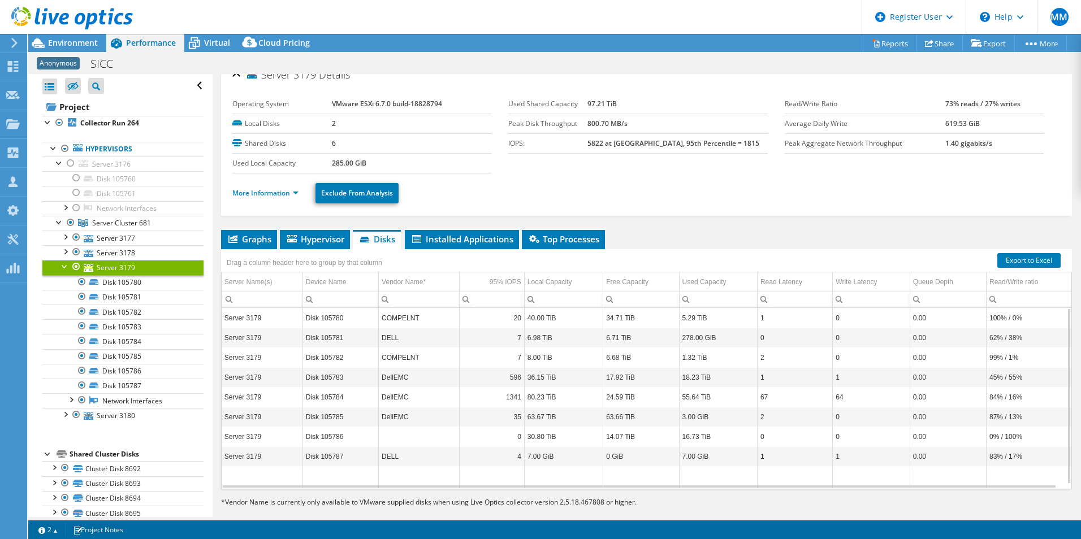
scroll to position [0, 0]
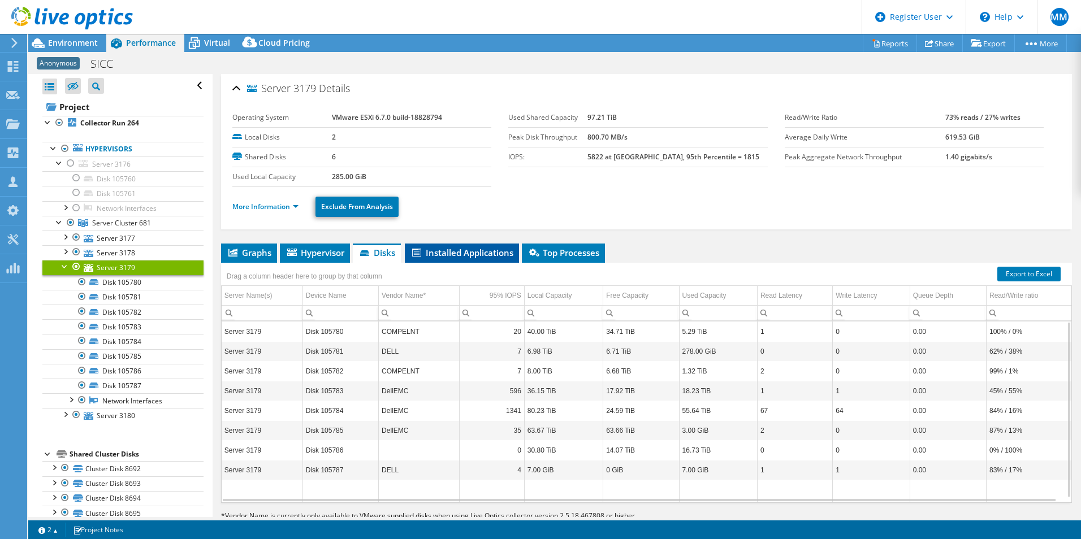
click at [460, 247] on span "Installed Applications" at bounding box center [461, 252] width 103 height 11
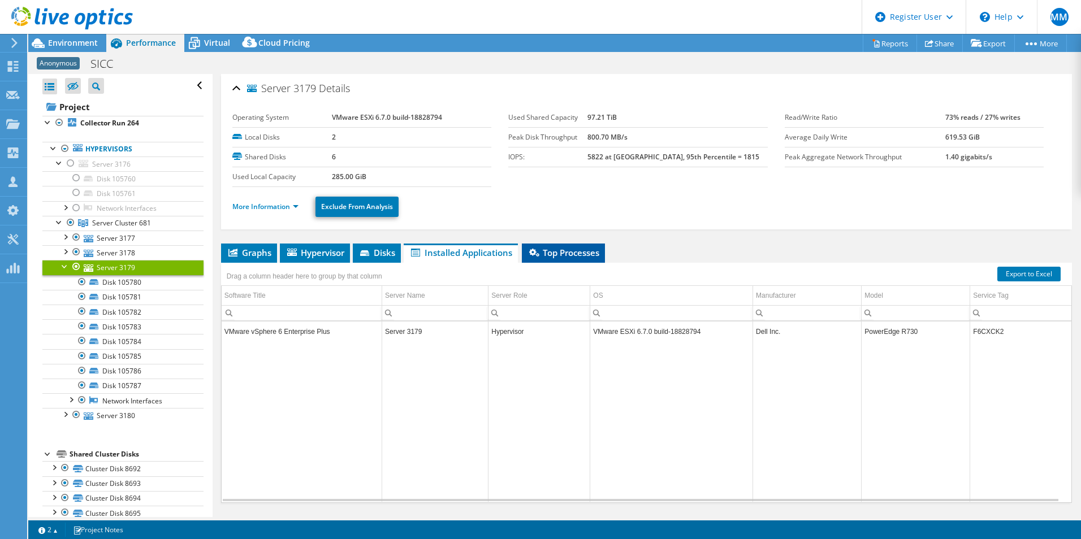
click at [569, 253] on span "Top Processes" at bounding box center [563, 252] width 72 height 11
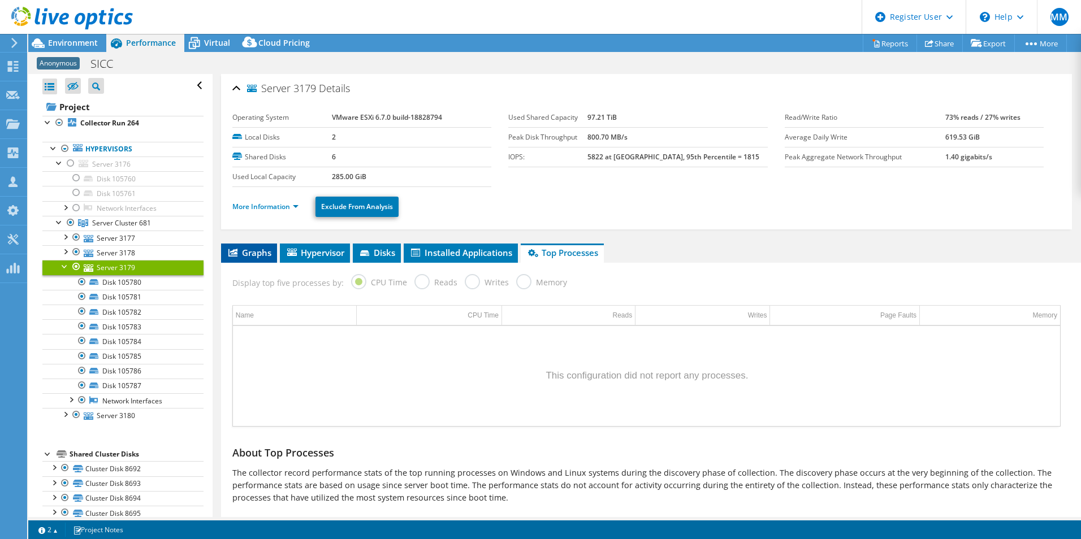
click at [240, 253] on span "Graphs" at bounding box center [249, 252] width 45 height 11
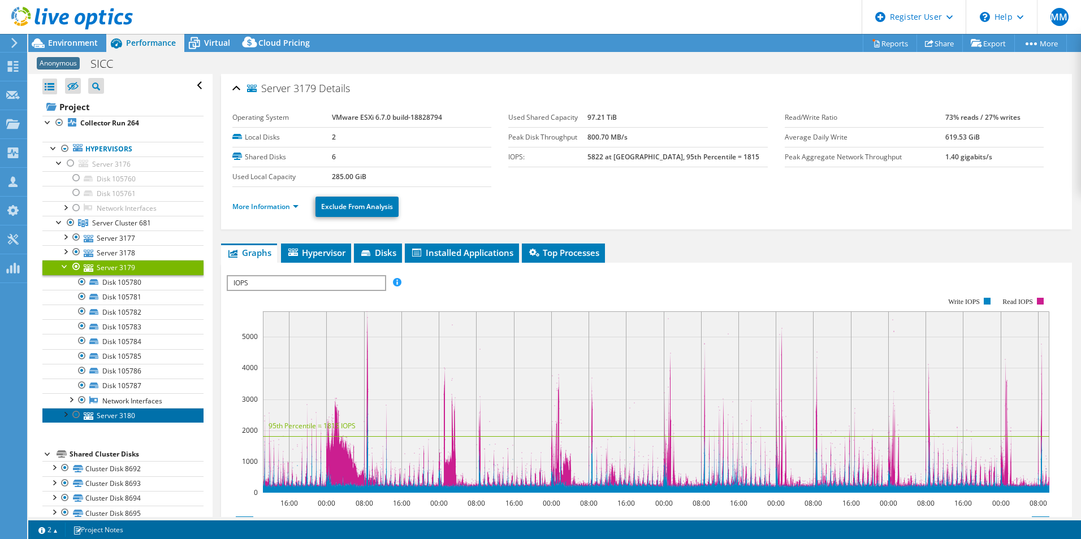
click at [119, 415] on link "Server 3180" at bounding box center [122, 415] width 161 height 15
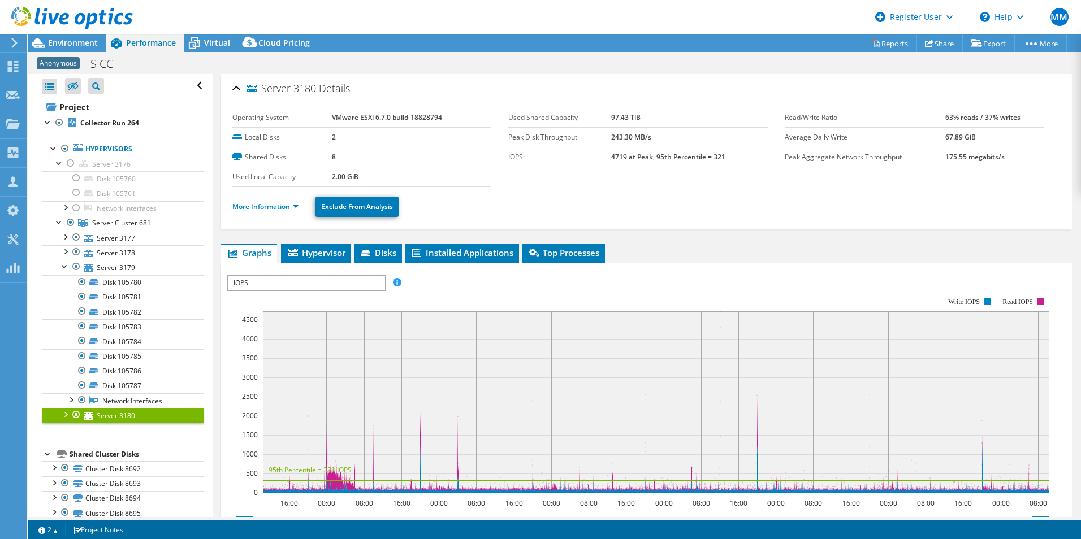
scroll to position [113, 0]
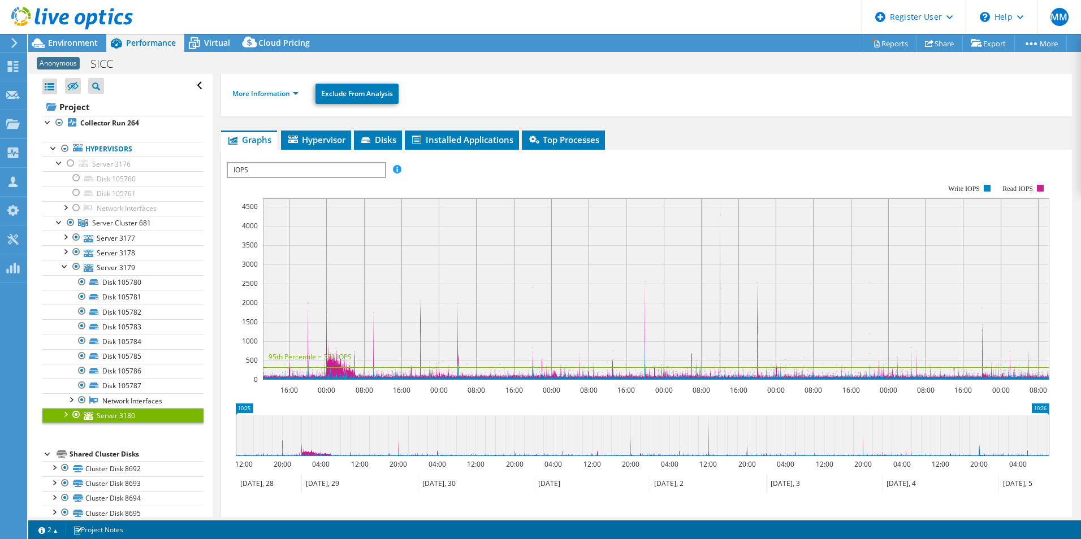
click at [426, 369] on rect at bounding box center [656, 288] width 786 height 181
click at [66, 413] on div at bounding box center [64, 413] width 11 height 11
click at [118, 415] on link "Server 3180" at bounding box center [122, 415] width 161 height 15
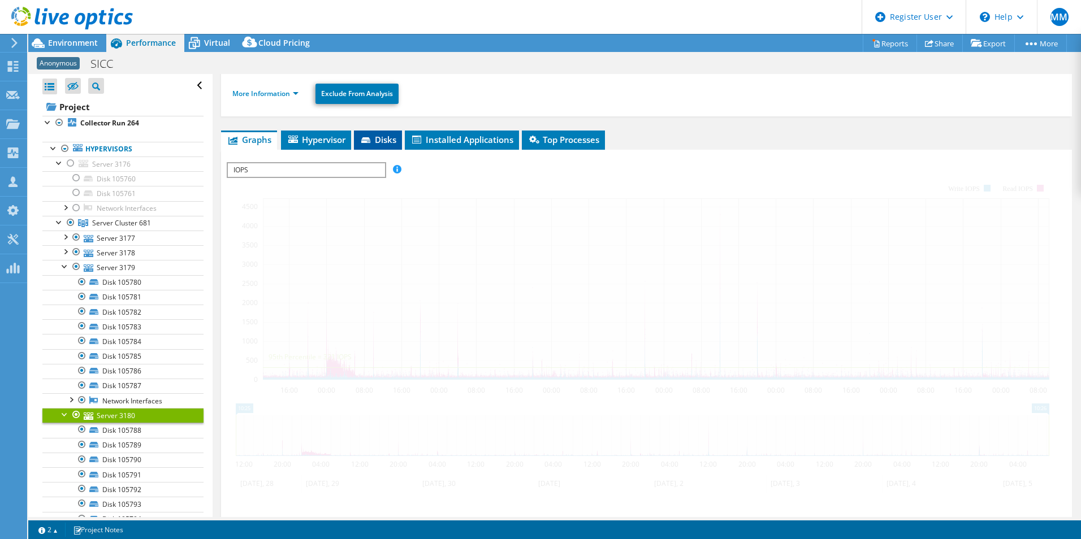
click at [380, 140] on span "Disks" at bounding box center [378, 139] width 37 height 11
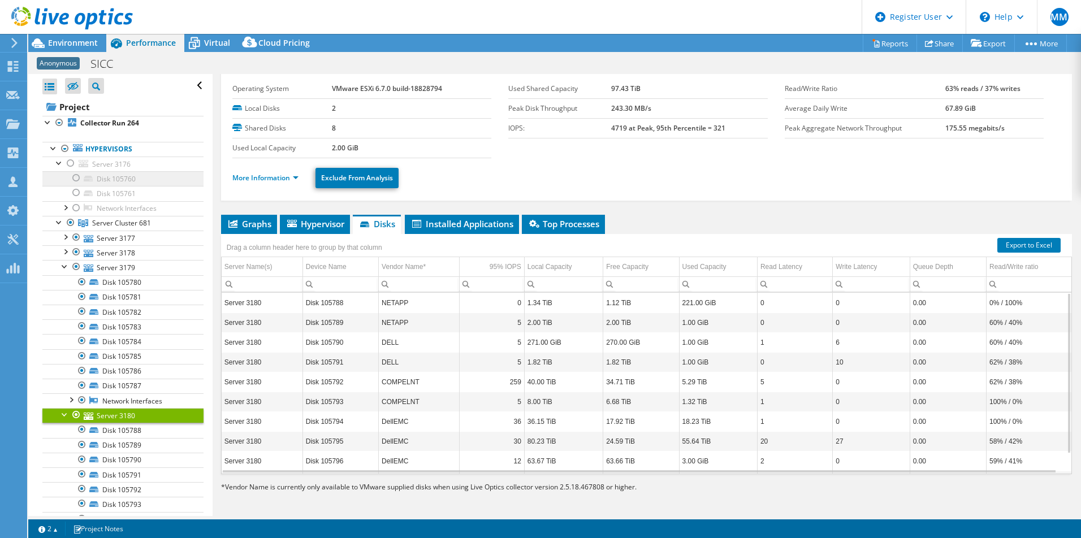
scroll to position [30, 0]
